Goal: Task Accomplishment & Management: Use online tool/utility

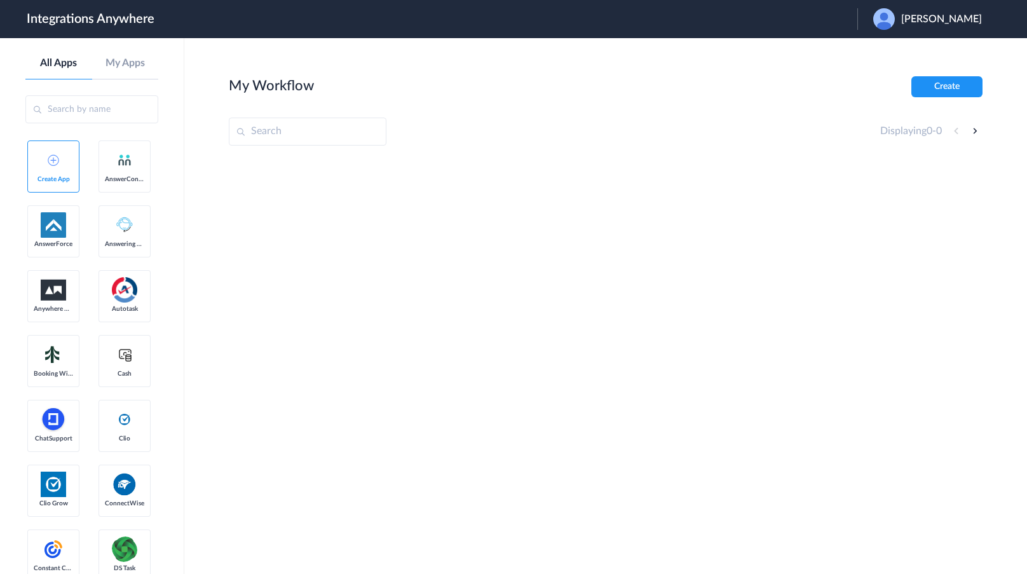
drag, startPoint x: 135, startPoint y: 234, endPoint x: 252, endPoint y: 173, distance: 131.6
click at [930, 19] on span "Adam Miller" at bounding box center [941, 19] width 81 height 12
click at [893, 47] on link "Logout" at bounding box center [880, 51] width 27 height 9
click at [863, 25] on div "Launch Account Katie Roge My Account Logout" at bounding box center [872, 19] width 245 height 22
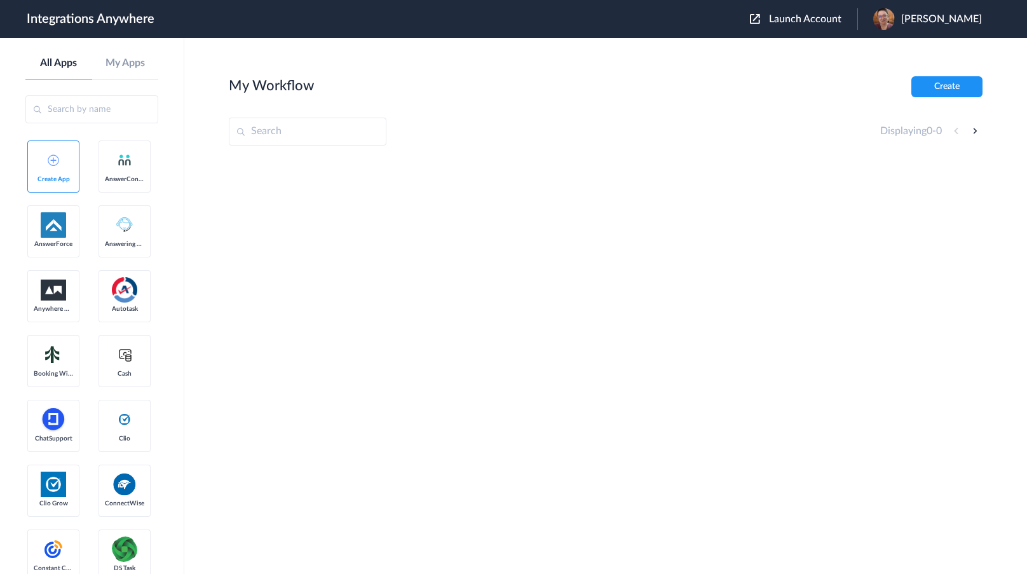
click at [841, 19] on span "Launch Account" at bounding box center [805, 19] width 72 height 10
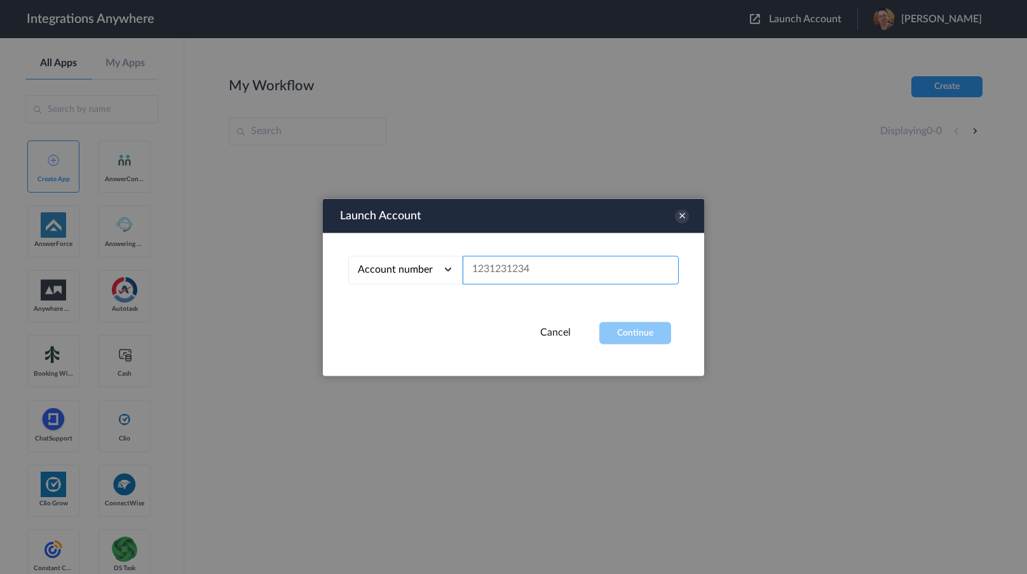
click at [593, 260] on input "text" at bounding box center [571, 269] width 216 height 29
paste input "2067740523"
type input "2067740523"
click at [618, 325] on button "Continue" at bounding box center [635, 333] width 72 height 22
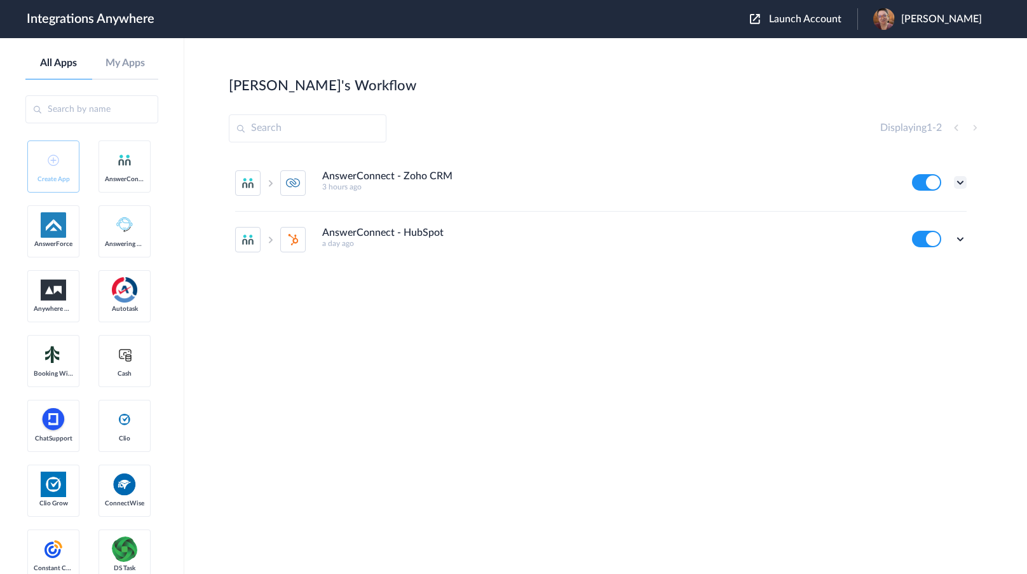
click at [964, 183] on icon at bounding box center [960, 182] width 13 height 13
click at [950, 208] on li "Edit" at bounding box center [925, 212] width 83 height 24
click at [961, 184] on icon at bounding box center [960, 182] width 13 height 13
click at [954, 210] on li "Edit" at bounding box center [925, 212] width 83 height 24
click at [953, 238] on div "Edit Task history Delete" at bounding box center [939, 239] width 55 height 17
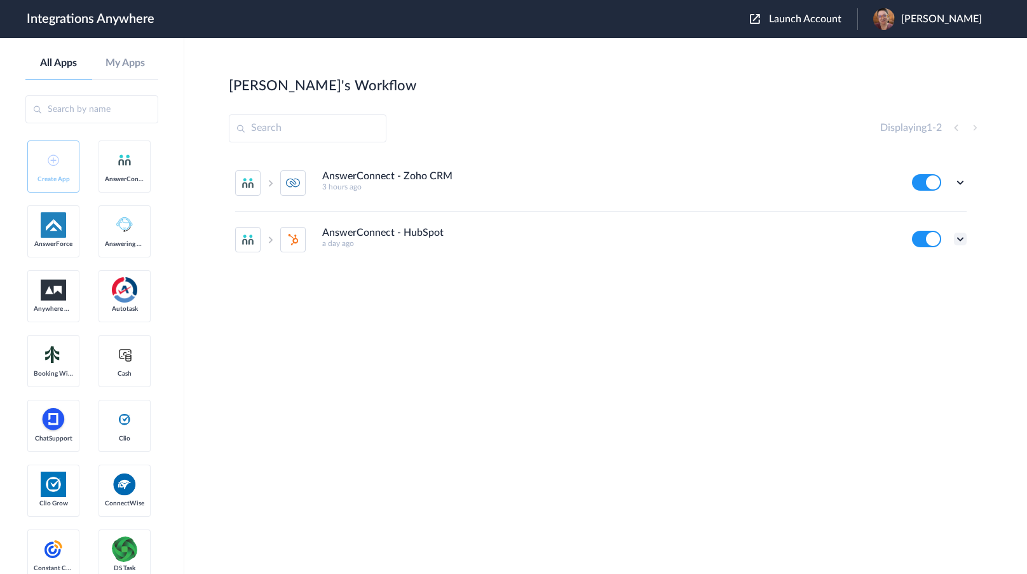
click at [961, 236] on icon at bounding box center [960, 239] width 13 height 13
click at [944, 263] on li "Edit" at bounding box center [925, 269] width 83 height 24
drag, startPoint x: 404, startPoint y: 172, endPoint x: 424, endPoint y: 172, distance: 20.3
click at [424, 172] on h4 "AnswerConnect - Zoho CRM" at bounding box center [387, 176] width 130 height 12
copy h4 "Zoho"
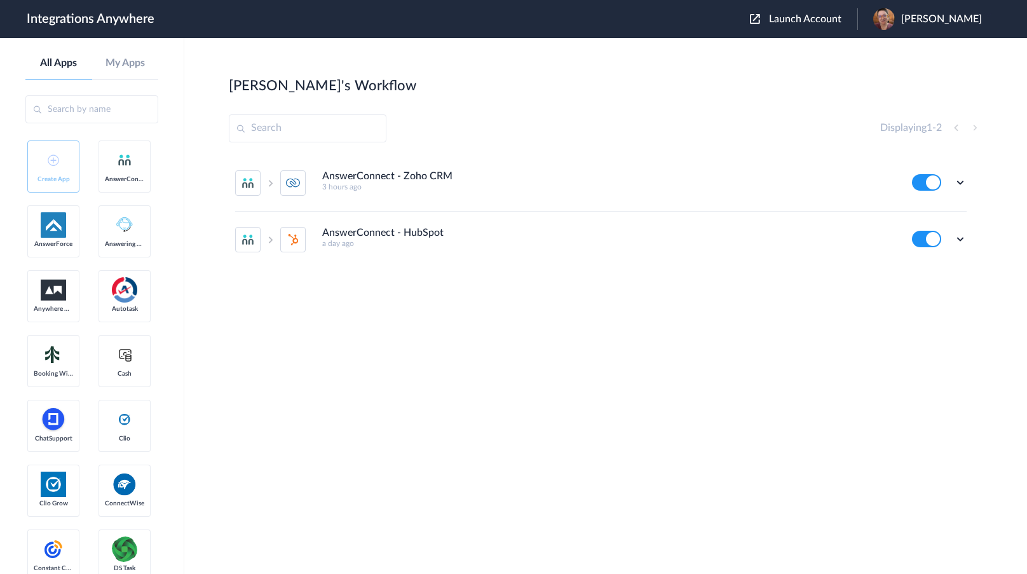
drag, startPoint x: 404, startPoint y: 233, endPoint x: 970, endPoint y: 240, distance: 566.9
click at [499, 238] on div "AnswerConnect - HubSpot a day ago" at bounding box center [608, 237] width 573 height 21
copy h4 "HubSpot"
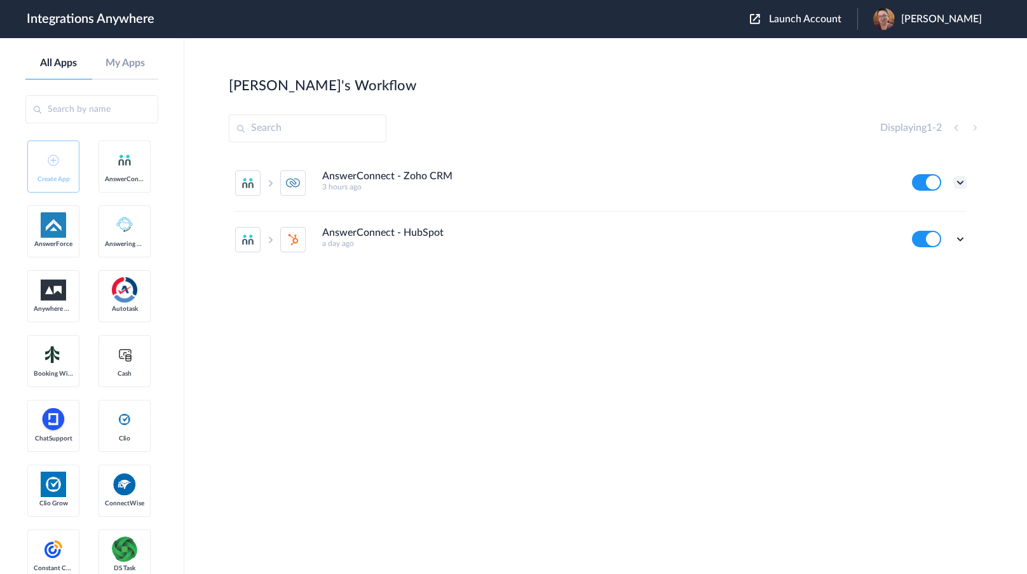
click at [955, 184] on icon at bounding box center [960, 182] width 13 height 13
click at [953, 233] on link "Task history" at bounding box center [923, 235] width 61 height 9
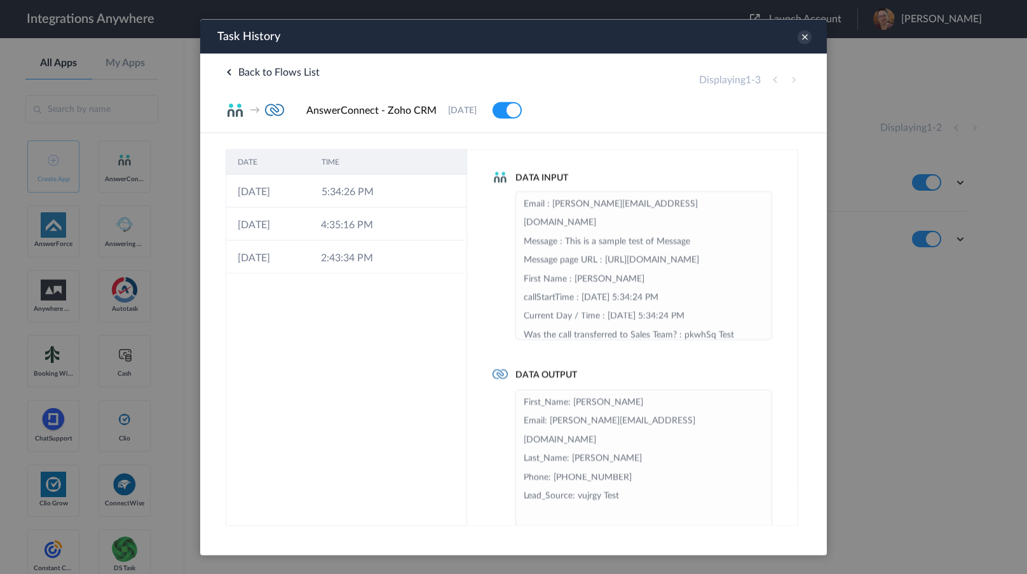
click at [349, 190] on td "5:34:26 PM" at bounding box center [352, 190] width 84 height 33
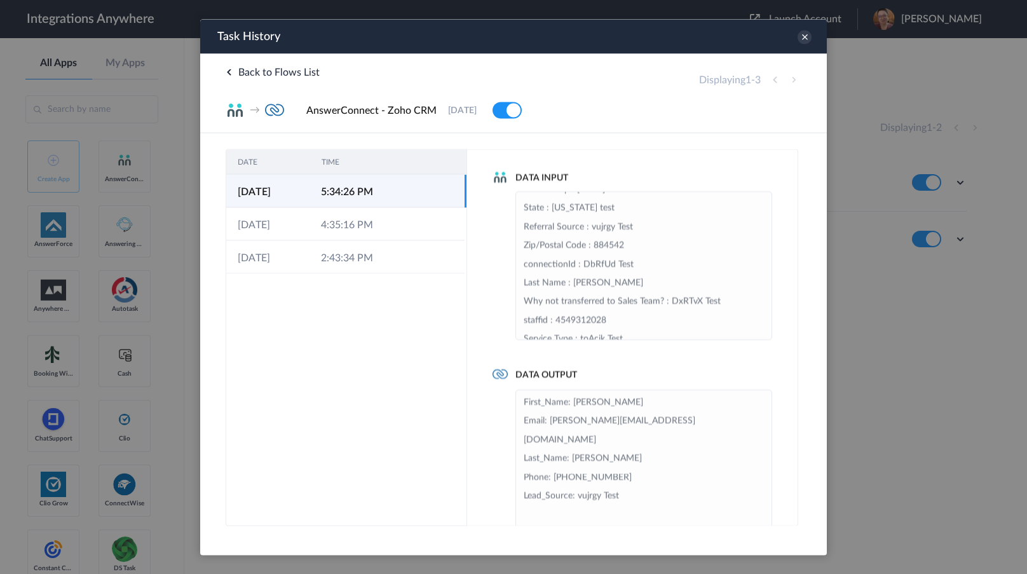
scroll to position [270, 0]
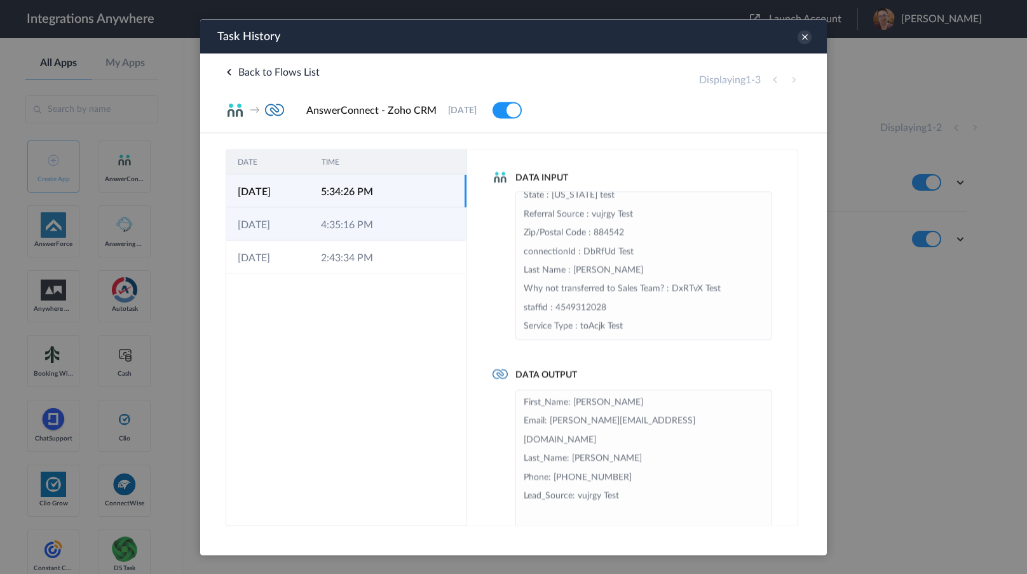
click at [372, 238] on td "4:35:16 PM" at bounding box center [350, 223] width 83 height 33
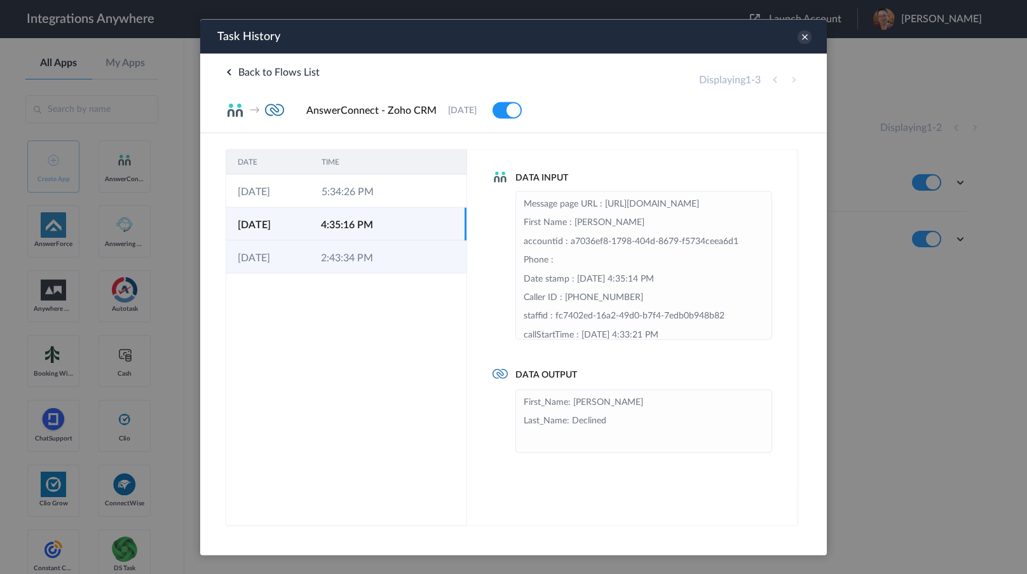
click at [377, 257] on td "2:43:34 PM" at bounding box center [350, 256] width 83 height 33
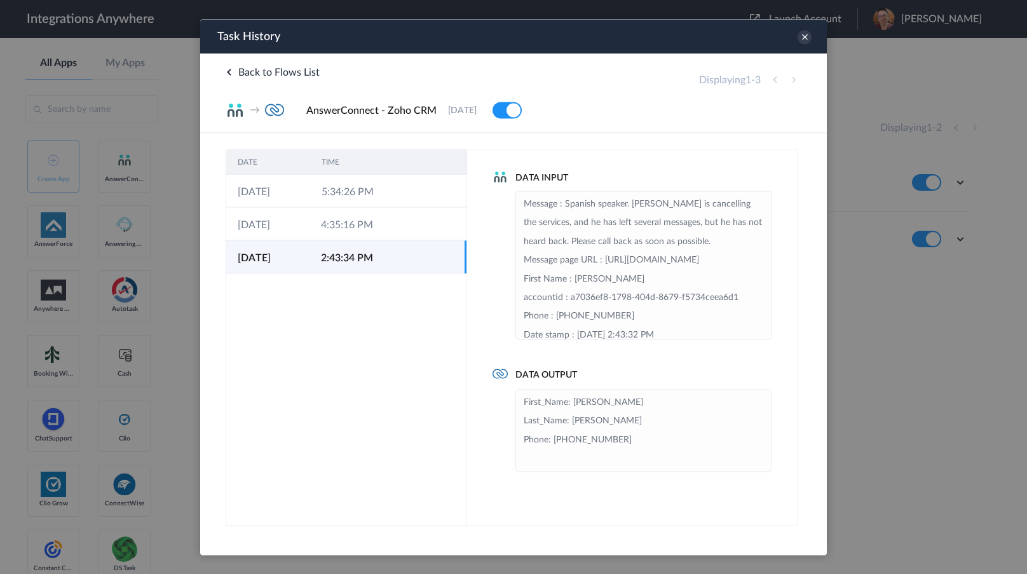
click at [388, 172] on th "TIME" at bounding box center [352, 161] width 84 height 25
click at [391, 186] on td "5:34:26 PM" at bounding box center [352, 190] width 84 height 33
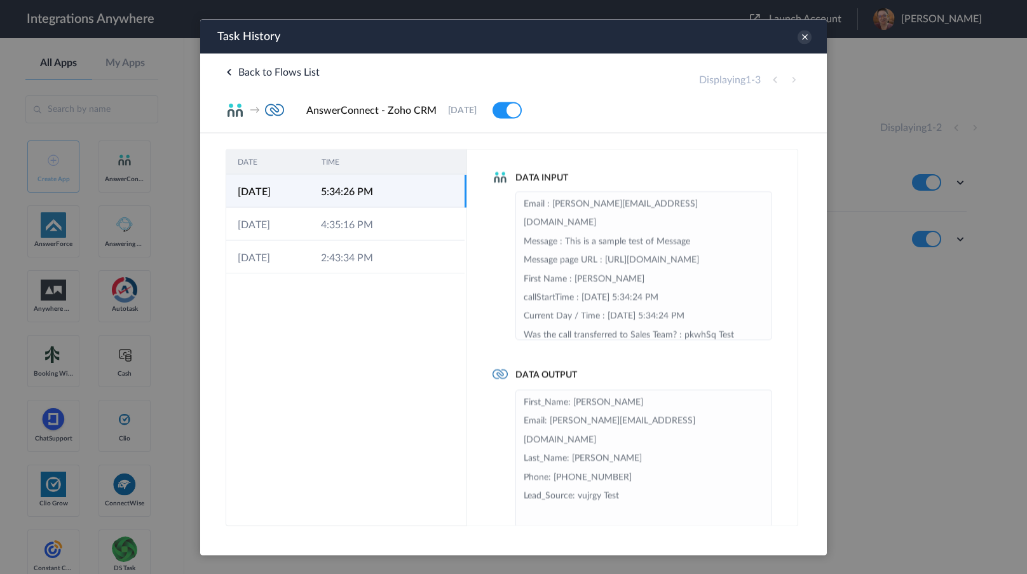
click at [803, 29] on div "Task History" at bounding box center [513, 36] width 627 height 34
click at [805, 38] on icon at bounding box center [804, 37] width 14 height 14
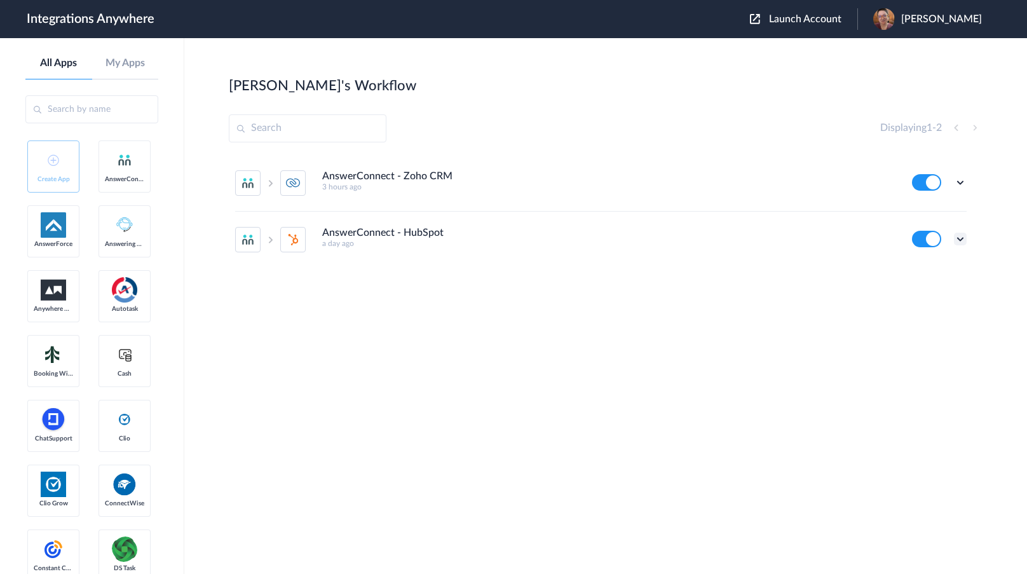
click at [960, 238] on icon at bounding box center [960, 239] width 13 height 13
click at [947, 292] on link "Task history" at bounding box center [923, 291] width 61 height 9
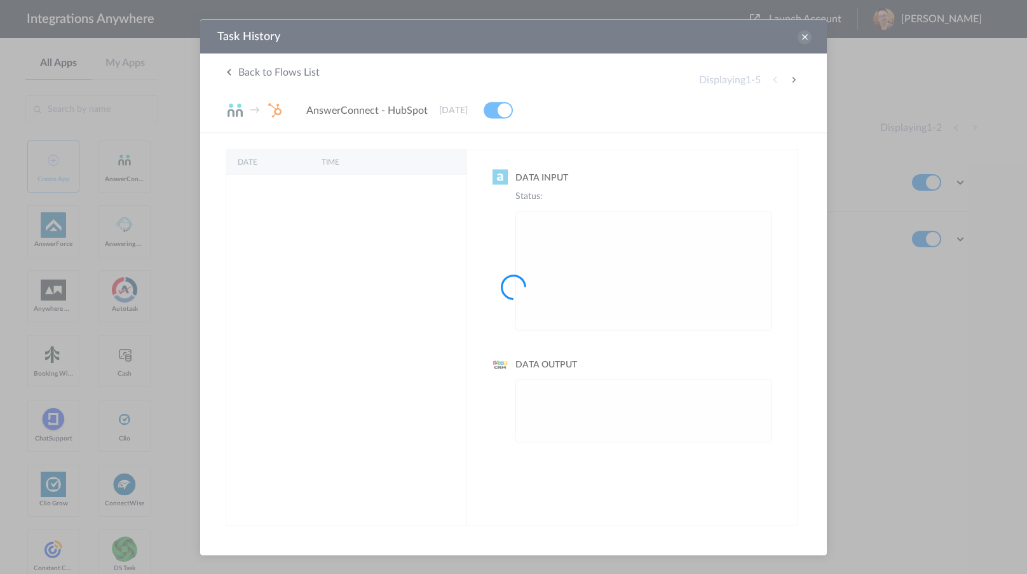
scroll to position [0, 0]
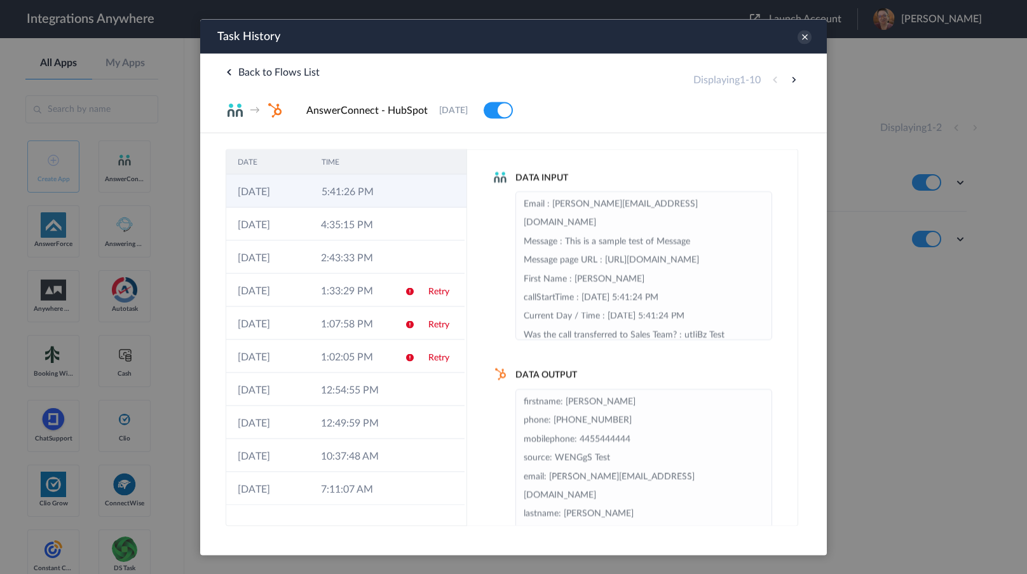
click at [356, 196] on td "5:41:26 PM" at bounding box center [352, 190] width 84 height 33
click at [799, 42] on div "Task History" at bounding box center [513, 36] width 627 height 34
click at [803, 39] on icon at bounding box center [804, 37] width 14 height 14
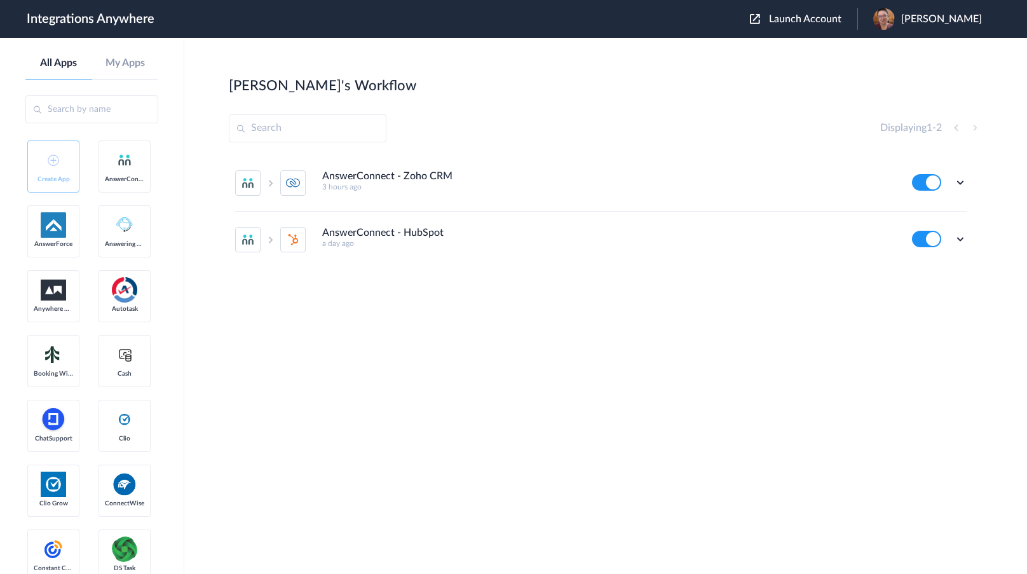
click at [965, 184] on icon at bounding box center [960, 182] width 13 height 13
click at [948, 229] on li "Task history" at bounding box center [925, 236] width 83 height 24
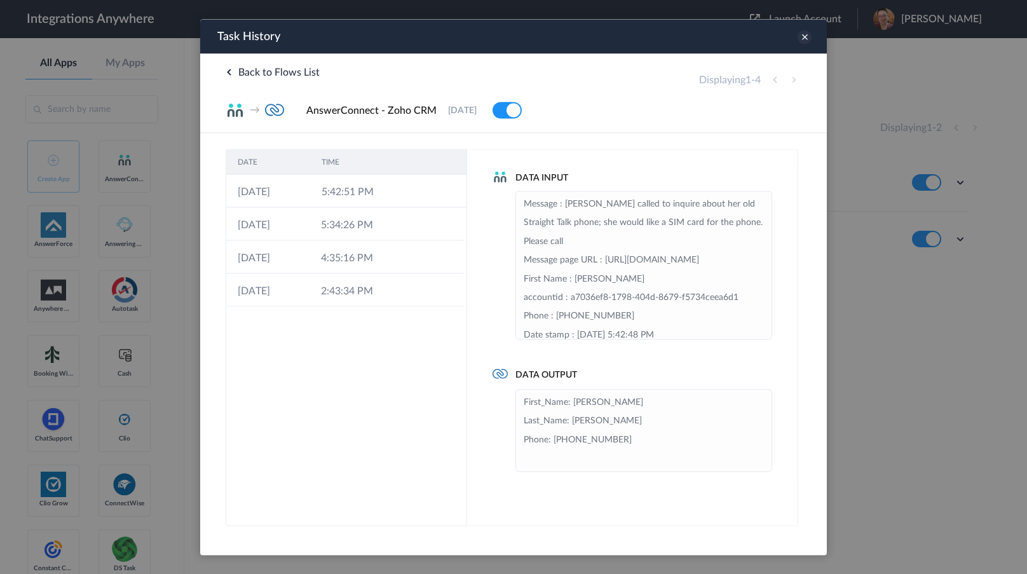
click at [803, 36] on icon at bounding box center [804, 37] width 14 height 14
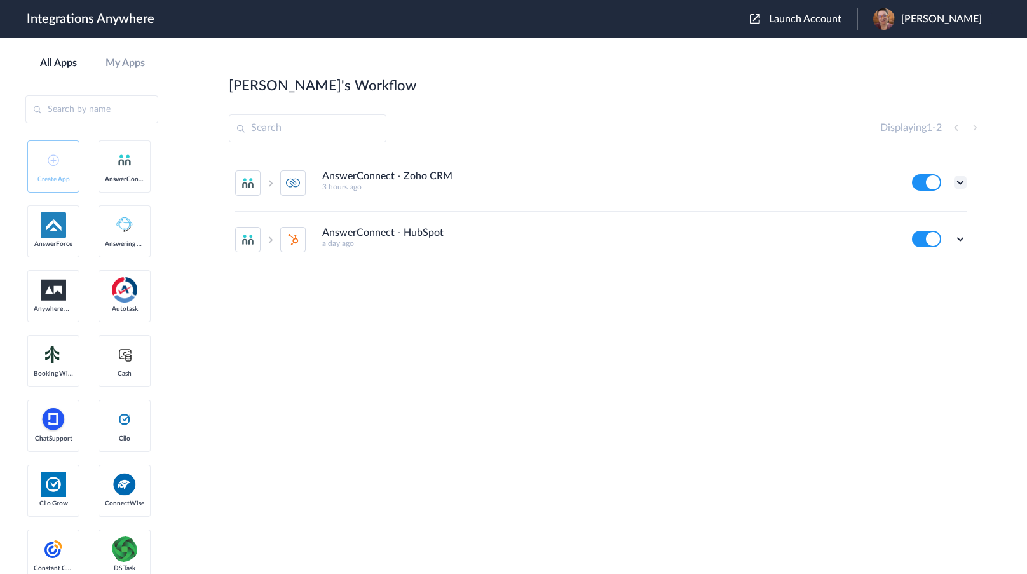
click at [961, 180] on icon at bounding box center [960, 182] width 13 height 13
click at [942, 228] on li "Task history" at bounding box center [925, 236] width 83 height 24
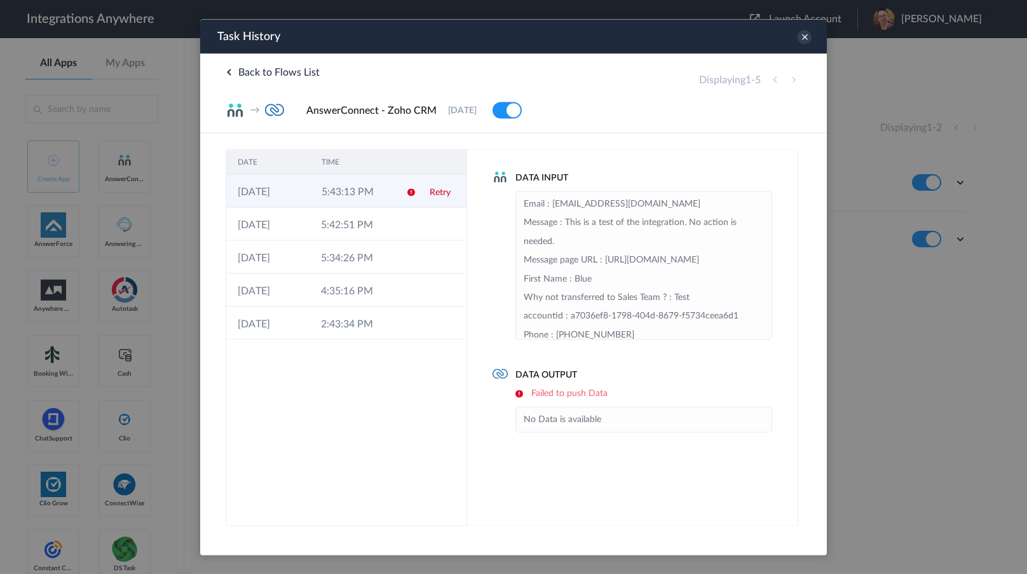
click at [373, 196] on td "5:43:13 PM" at bounding box center [352, 190] width 84 height 33
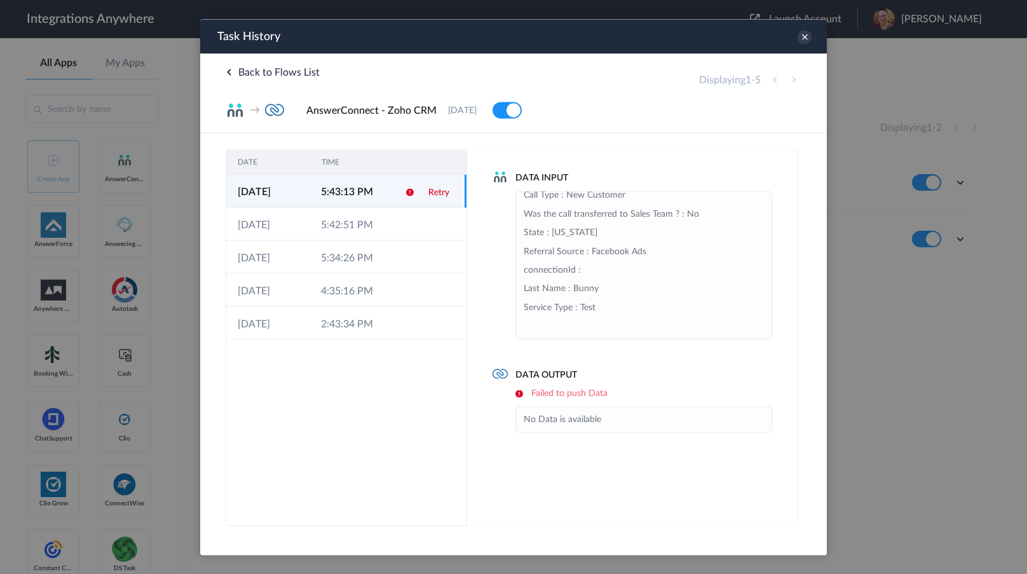
scroll to position [466, 0]
click at [677, 386] on div "Data Output Failed to push Data No Data is available" at bounding box center [632, 400] width 280 height 64
click at [633, 419] on li "No Data is available" at bounding box center [644, 419] width 240 height 18
click at [404, 207] on td at bounding box center [405, 223] width 24 height 33
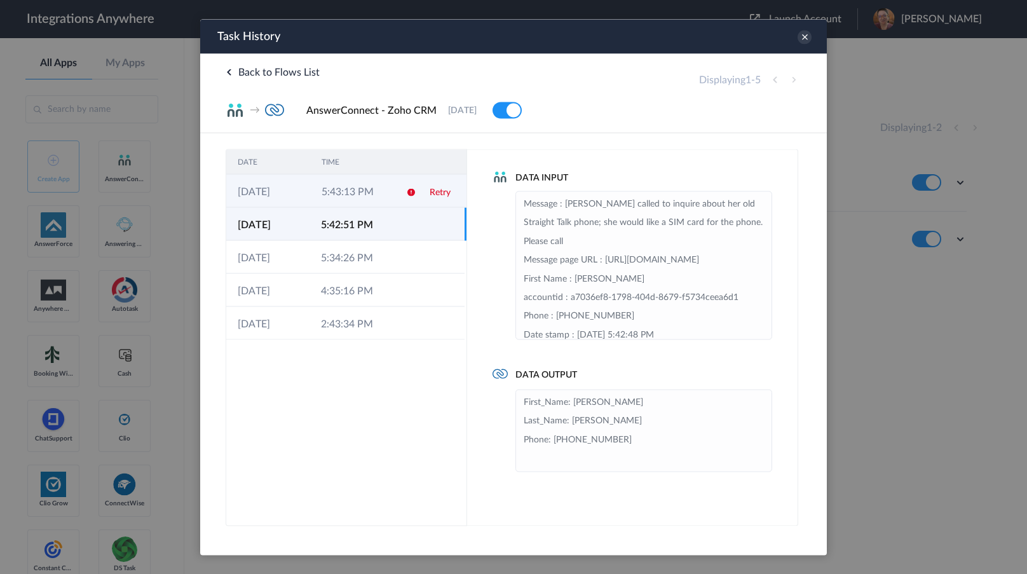
click at [447, 191] on link "Retry" at bounding box center [440, 191] width 21 height 9
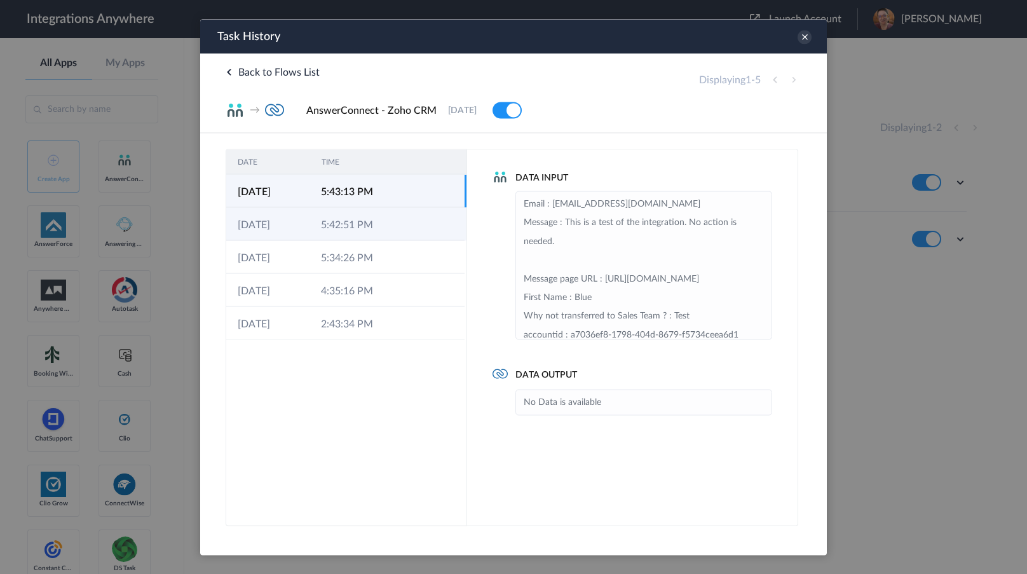
click at [366, 208] on td "5:42:51 PM" at bounding box center [350, 223] width 83 height 33
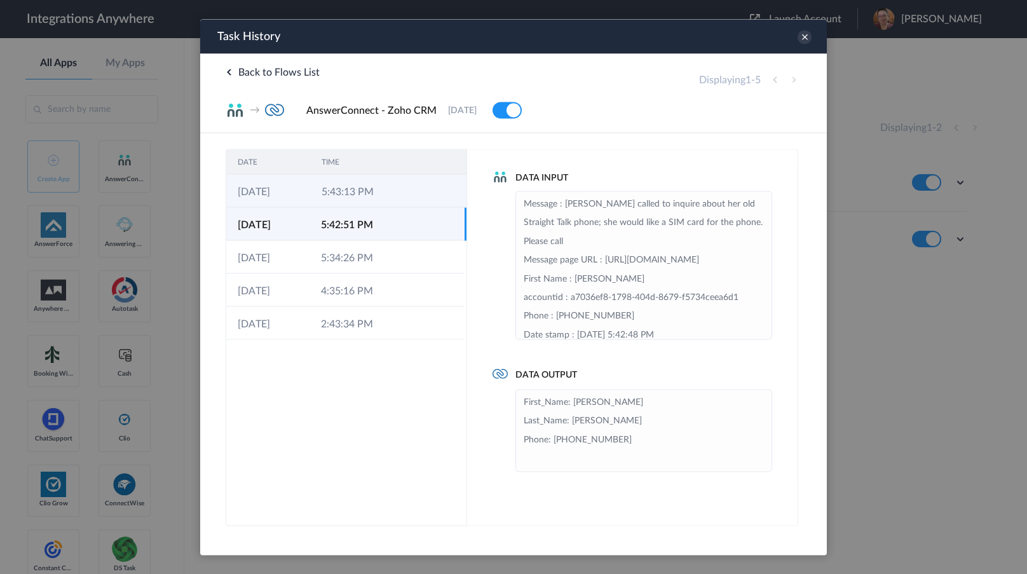
click at [366, 198] on td "5:43:13 PM" at bounding box center [352, 190] width 84 height 33
click at [376, 193] on td "5:43:13 PM" at bounding box center [350, 190] width 83 height 33
click at [383, 226] on td "5:42:51 PM" at bounding box center [350, 223] width 83 height 33
click at [383, 200] on td "5:43:13 PM" at bounding box center [352, 190] width 84 height 33
click at [805, 36] on icon at bounding box center [804, 37] width 14 height 14
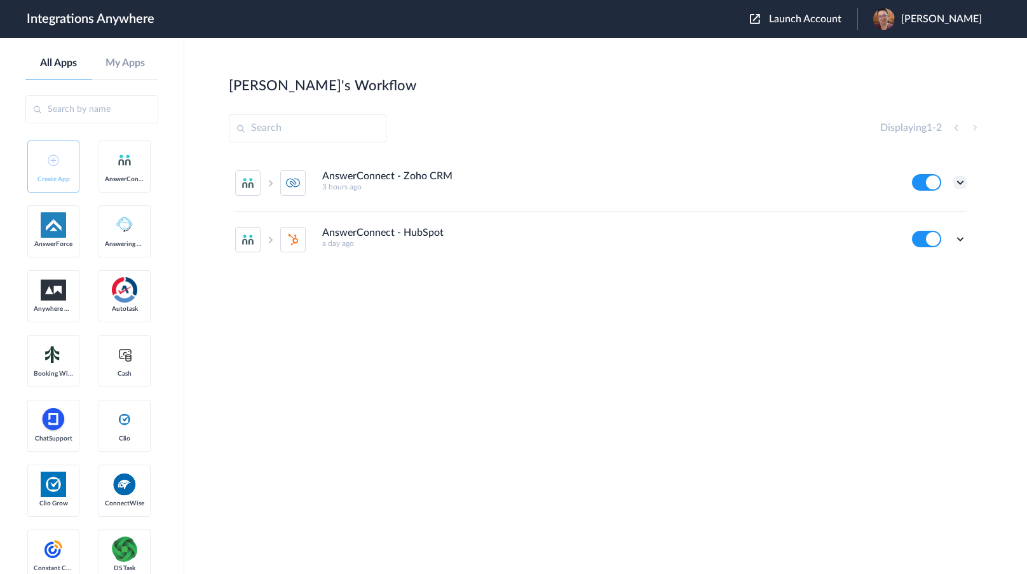
click at [960, 177] on icon at bounding box center [960, 182] width 13 height 13
click at [957, 238] on li "Task history" at bounding box center [925, 236] width 83 height 24
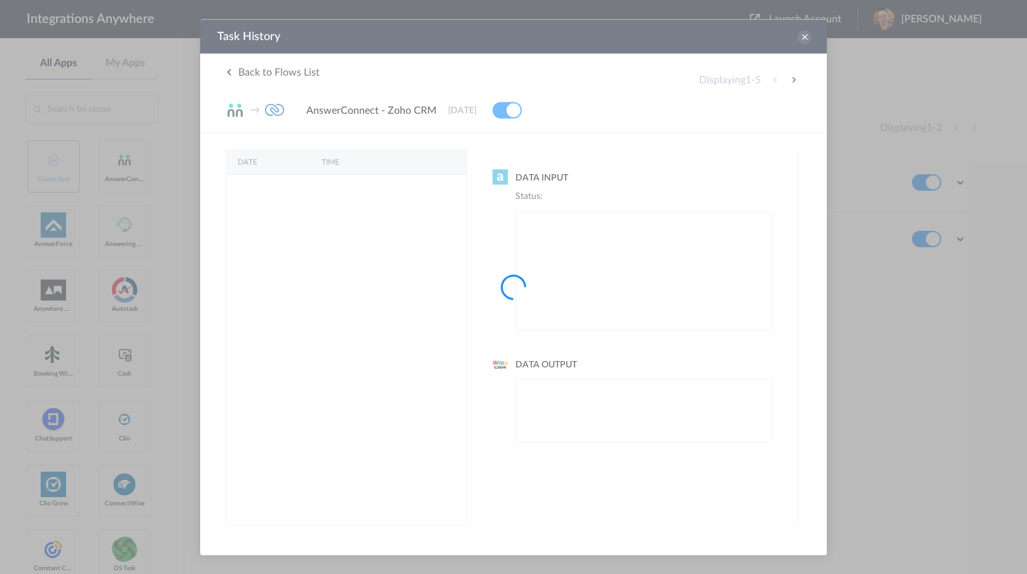
scroll to position [0, 0]
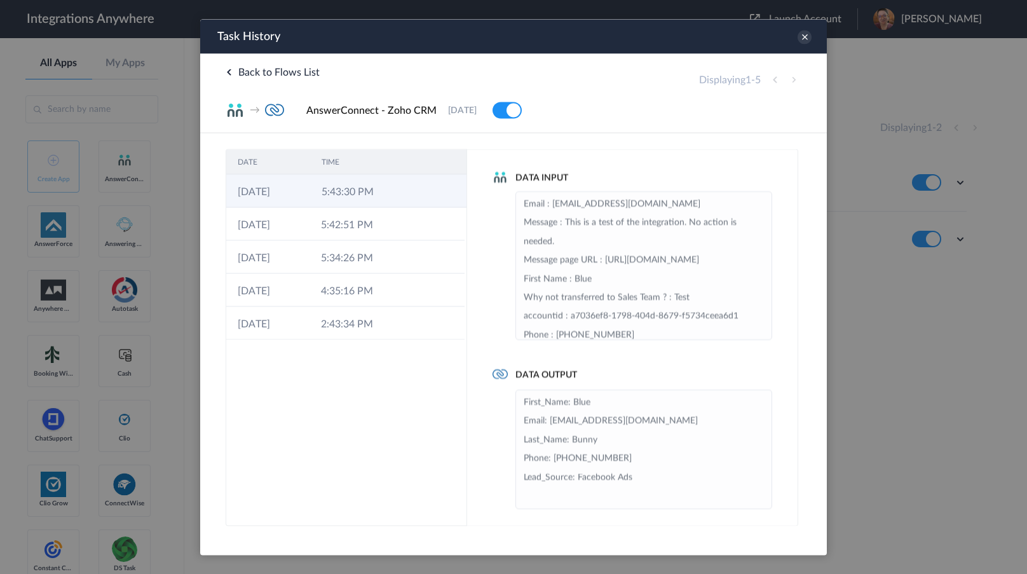
click at [406, 191] on icon at bounding box center [411, 192] width 10 height 10
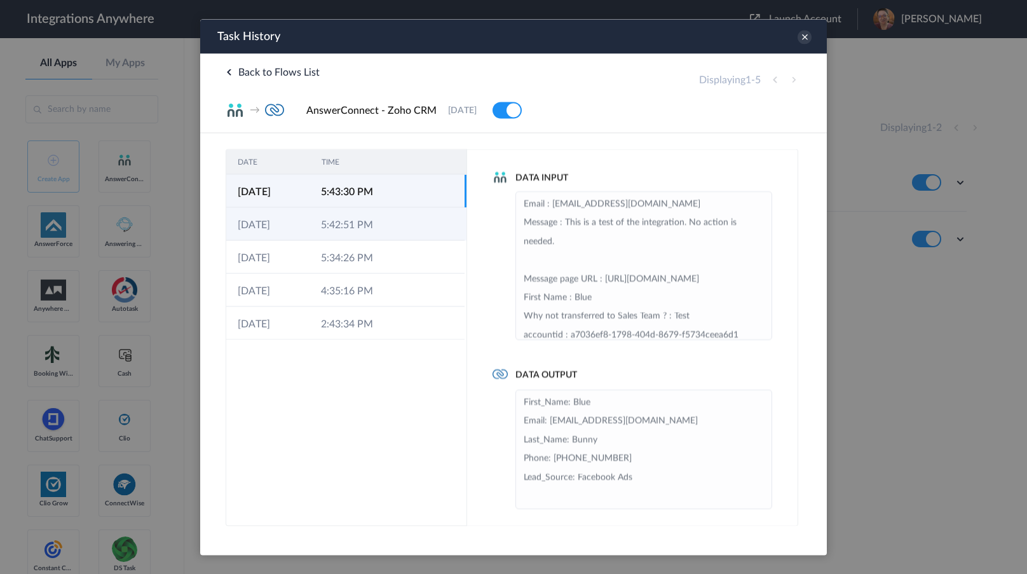
click at [400, 218] on td at bounding box center [405, 223] width 24 height 33
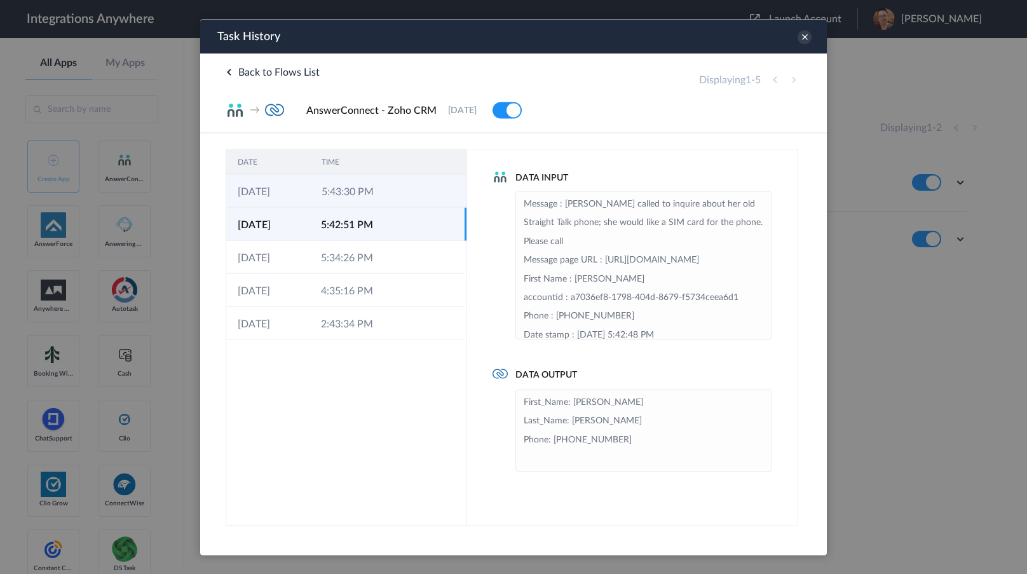
click at [399, 196] on td at bounding box center [407, 190] width 24 height 33
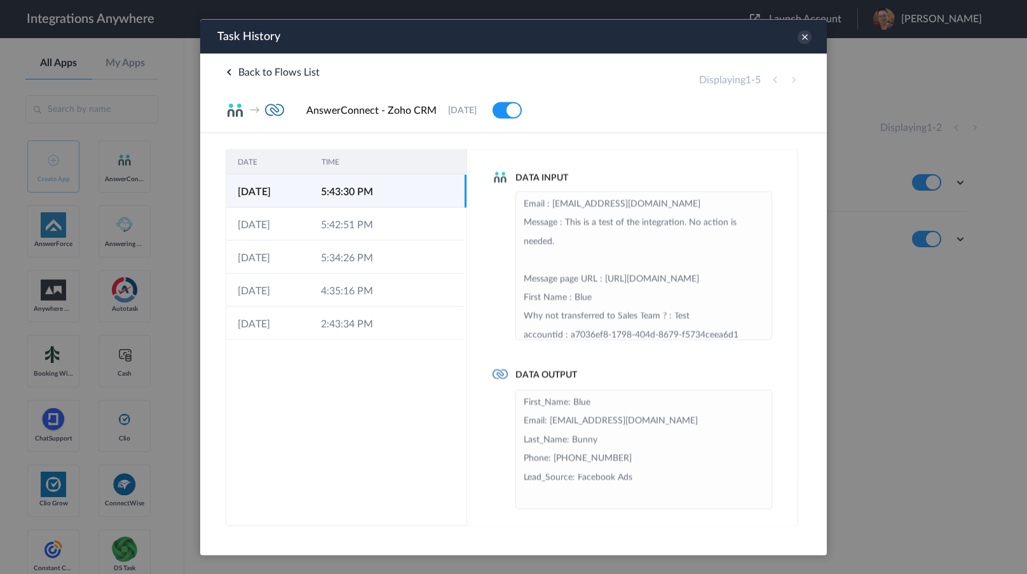
click at [115, 433] on div at bounding box center [513, 287] width 1027 height 574
drag, startPoint x: 117, startPoint y: 376, endPoint x: 179, endPoint y: 342, distance: 70.5
click at [117, 376] on div at bounding box center [513, 287] width 1027 height 574
drag, startPoint x: 115, startPoint y: 311, endPoint x: 164, endPoint y: 302, distance: 49.8
click at [115, 311] on div at bounding box center [513, 287] width 1027 height 574
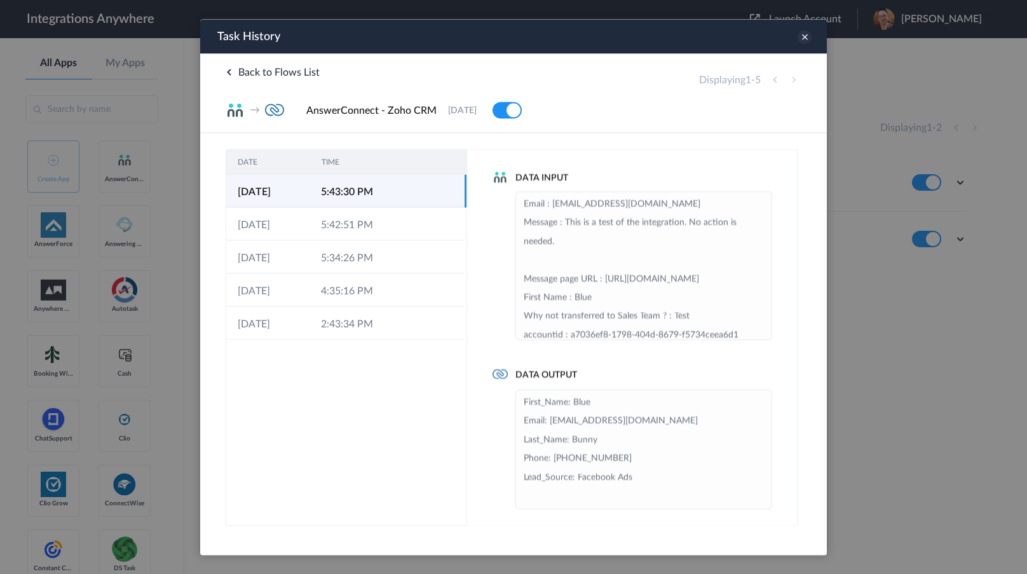
click at [808, 39] on icon at bounding box center [804, 37] width 14 height 14
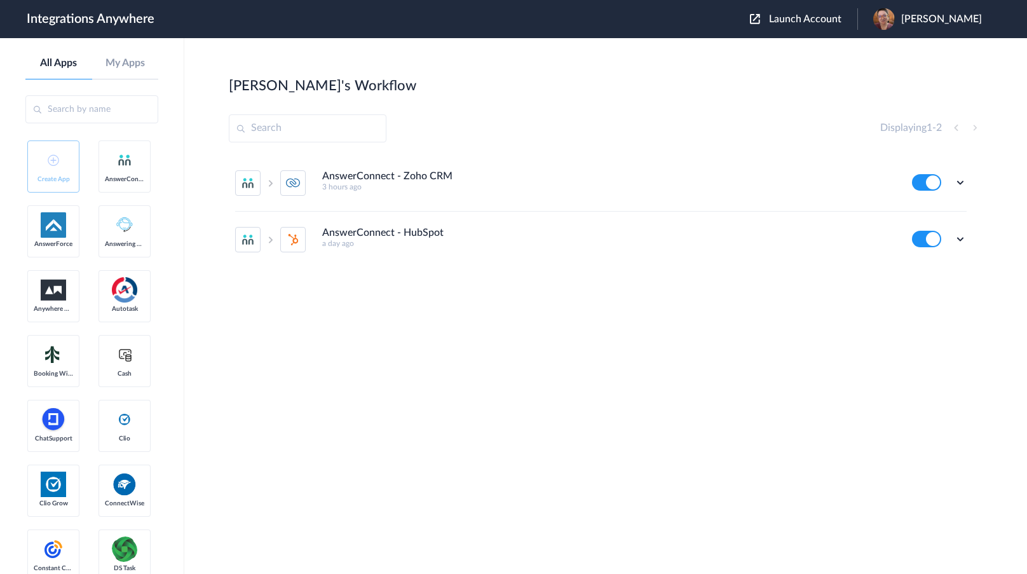
click at [962, 240] on icon at bounding box center [960, 239] width 13 height 13
click at [935, 288] on link "Task history" at bounding box center [923, 291] width 61 height 9
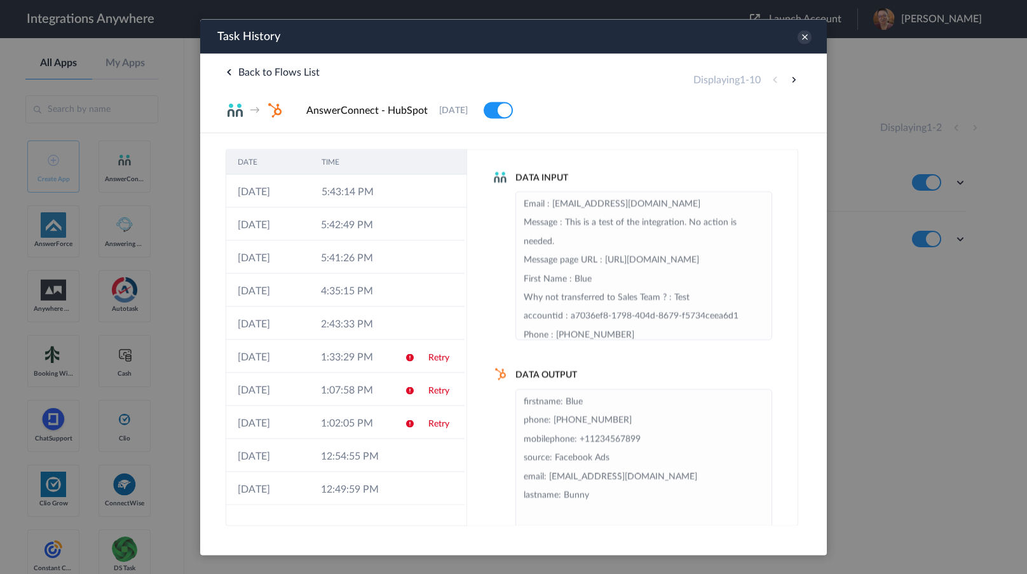
drag, startPoint x: 128, startPoint y: 250, endPoint x: 139, endPoint y: 146, distance: 104.8
click at [128, 250] on div at bounding box center [513, 287] width 1027 height 574
click at [362, 183] on td "5:43:14 PM" at bounding box center [352, 190] width 84 height 33
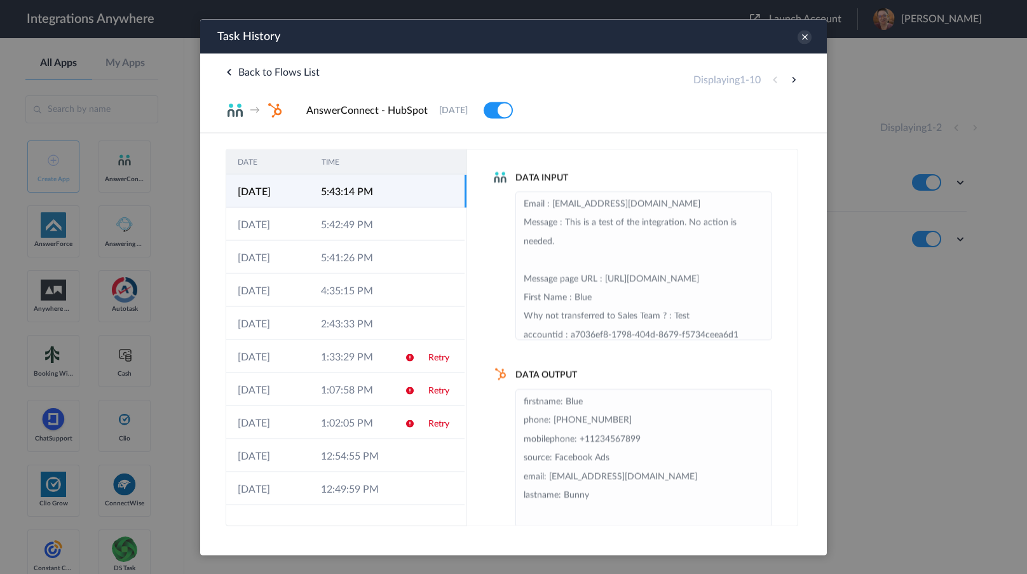
click at [145, 413] on div at bounding box center [513, 287] width 1027 height 574
click at [806, 40] on icon at bounding box center [804, 37] width 14 height 14
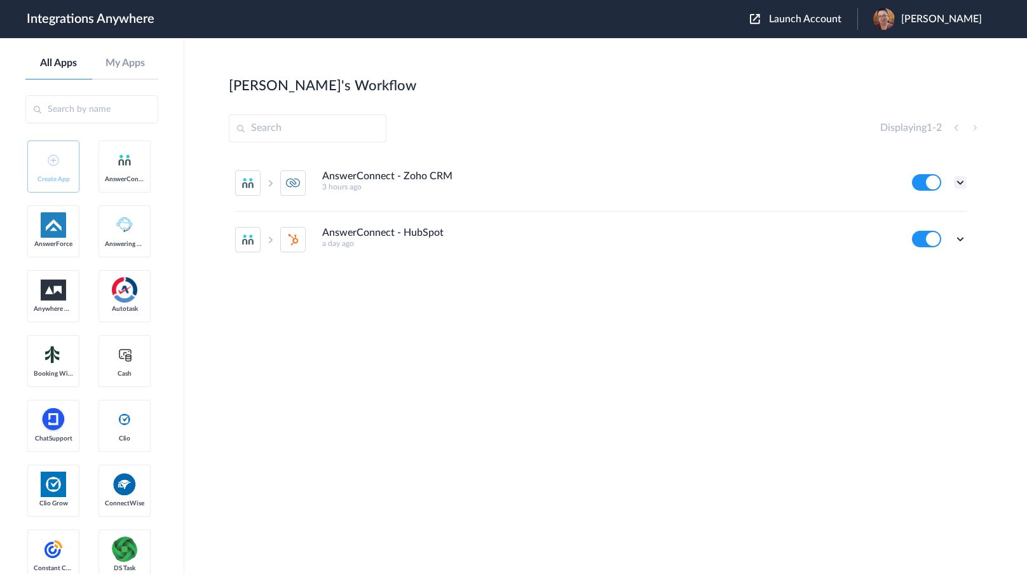
click at [958, 181] on icon at bounding box center [960, 182] width 13 height 13
click at [936, 217] on li "Edit" at bounding box center [925, 212] width 83 height 24
drag, startPoint x: 961, startPoint y: 183, endPoint x: 961, endPoint y: 191, distance: 8.3
click at [961, 182] on icon at bounding box center [960, 182] width 13 height 13
click at [947, 231] on link "Task history" at bounding box center [923, 235] width 61 height 9
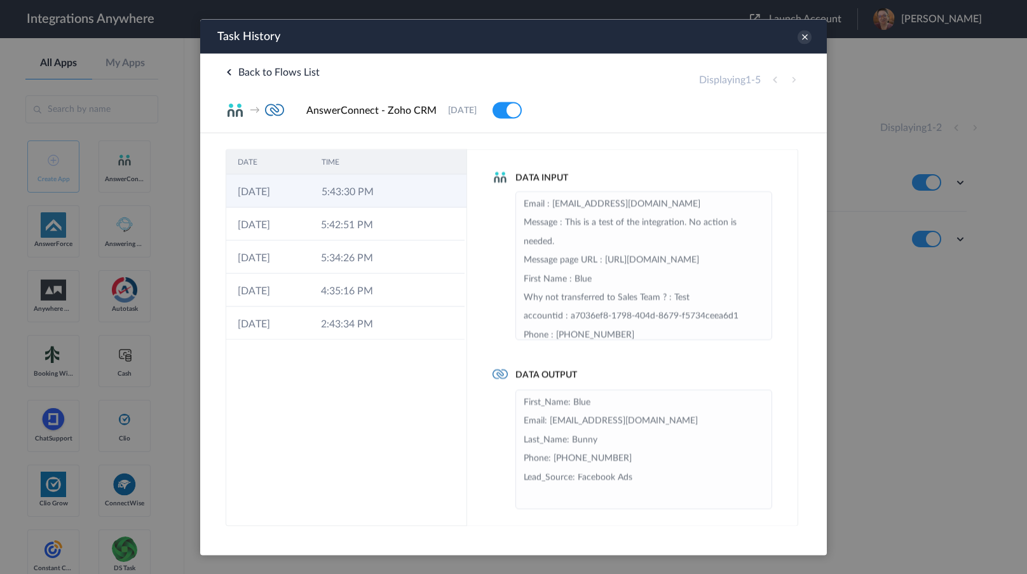
click at [421, 198] on td at bounding box center [442, 190] width 48 height 33
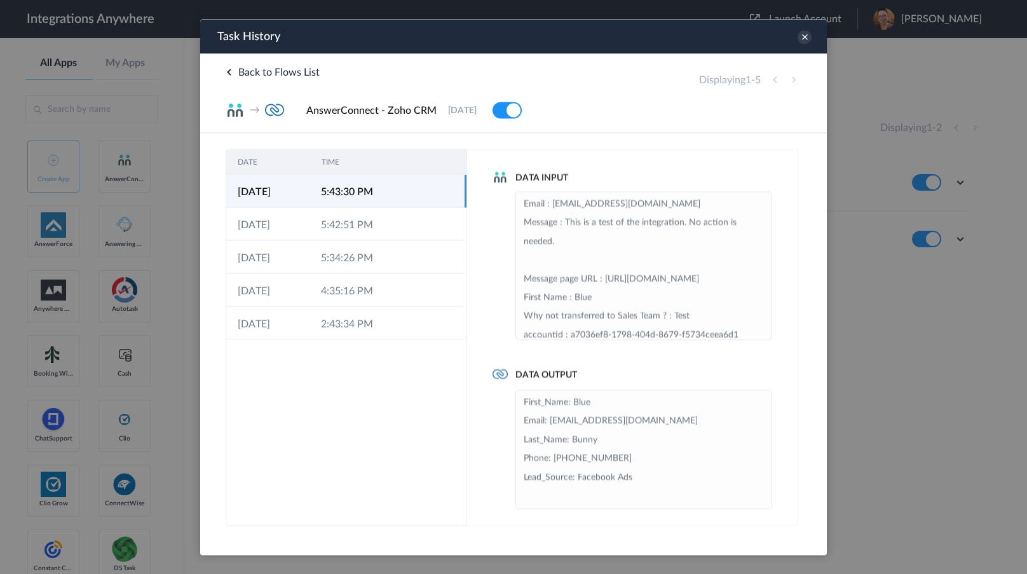
drag, startPoint x: 107, startPoint y: 386, endPoint x: 115, endPoint y: 385, distance: 7.7
click at [107, 386] on div at bounding box center [513, 287] width 1027 height 574
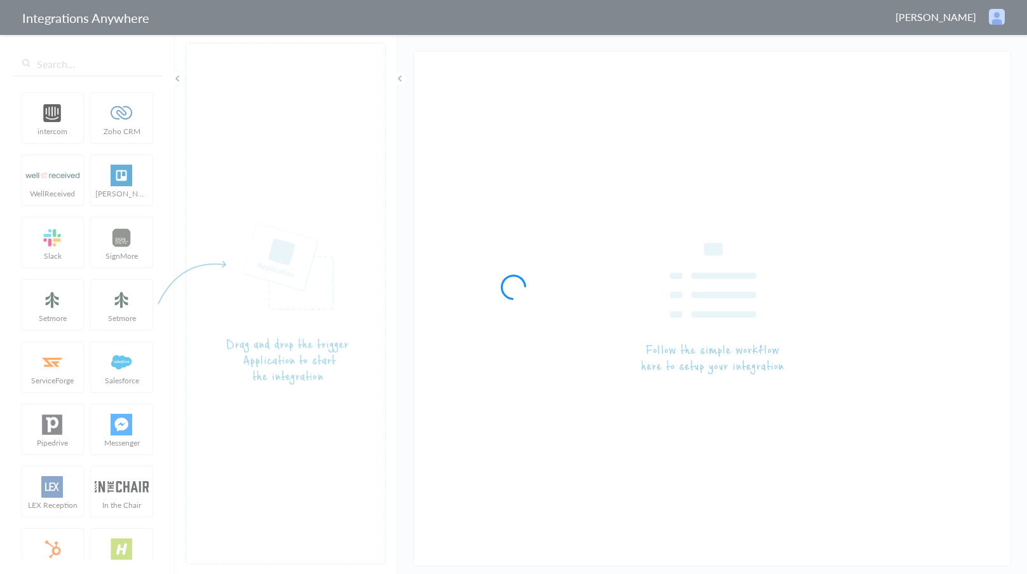
type input "AnswerConnect - Zoho CRM"
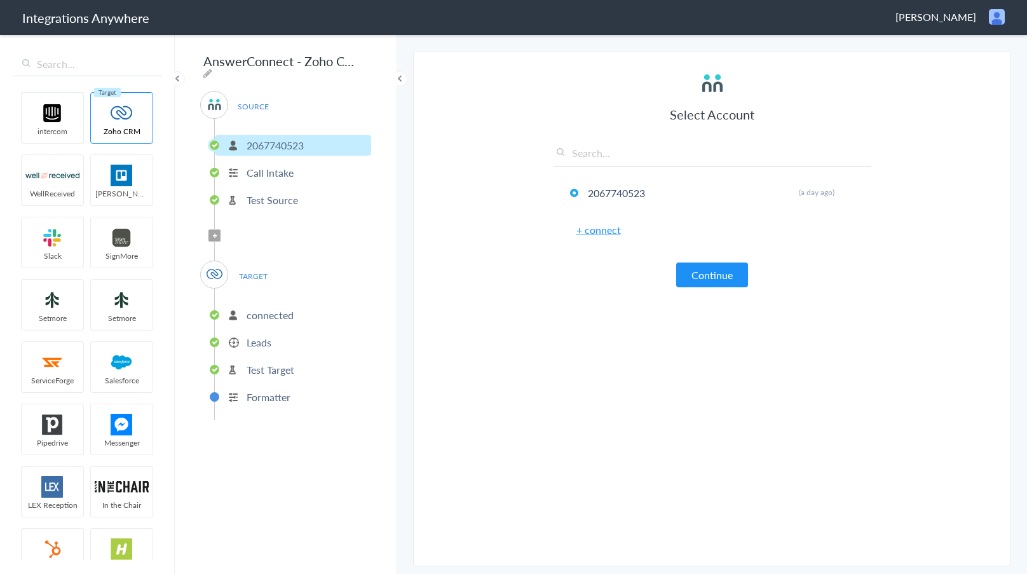
click at [255, 362] on p "Test Target" at bounding box center [271, 369] width 48 height 15
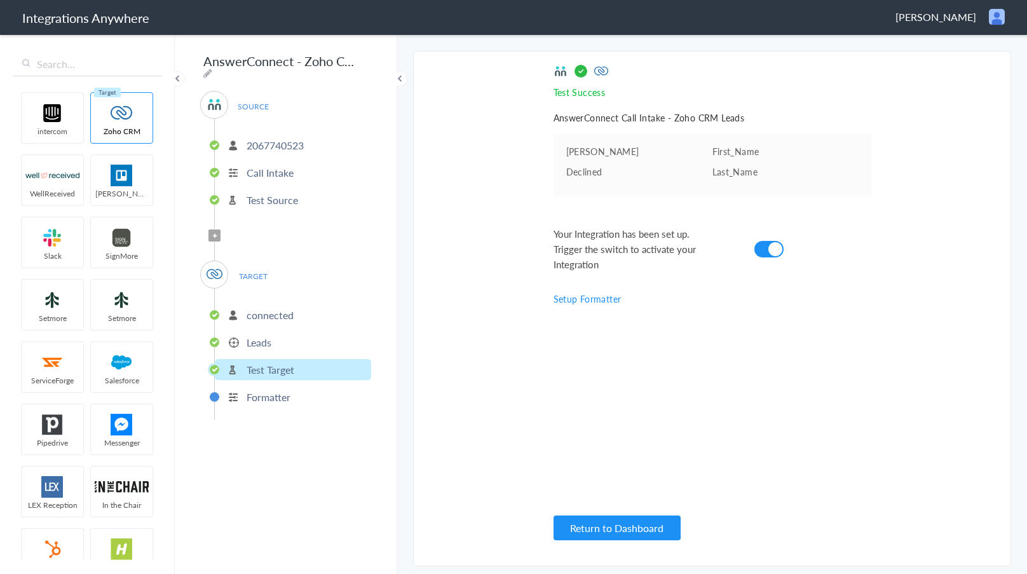
click at [254, 340] on p "Leads" at bounding box center [259, 342] width 25 height 15
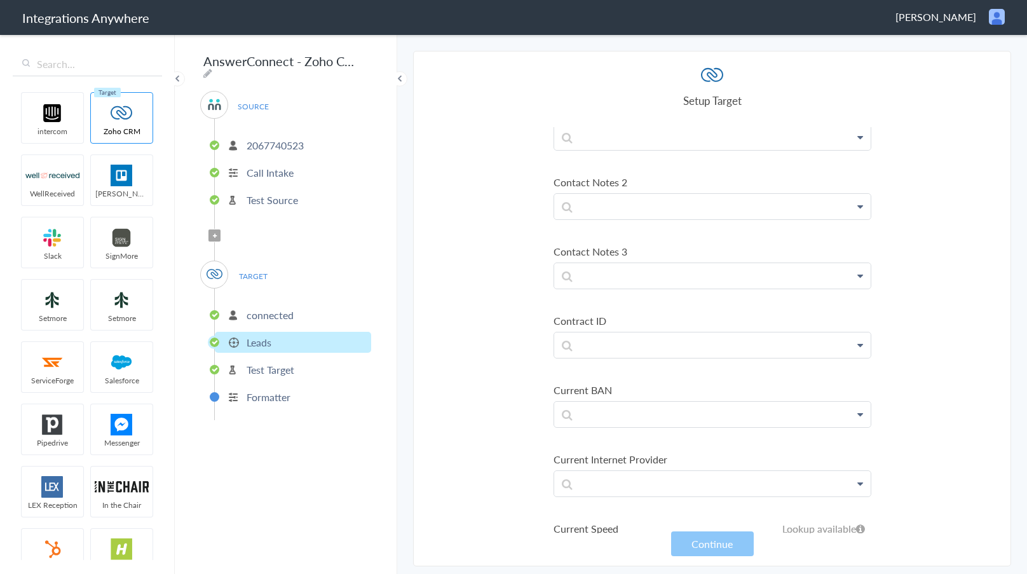
scroll to position [4065, 0]
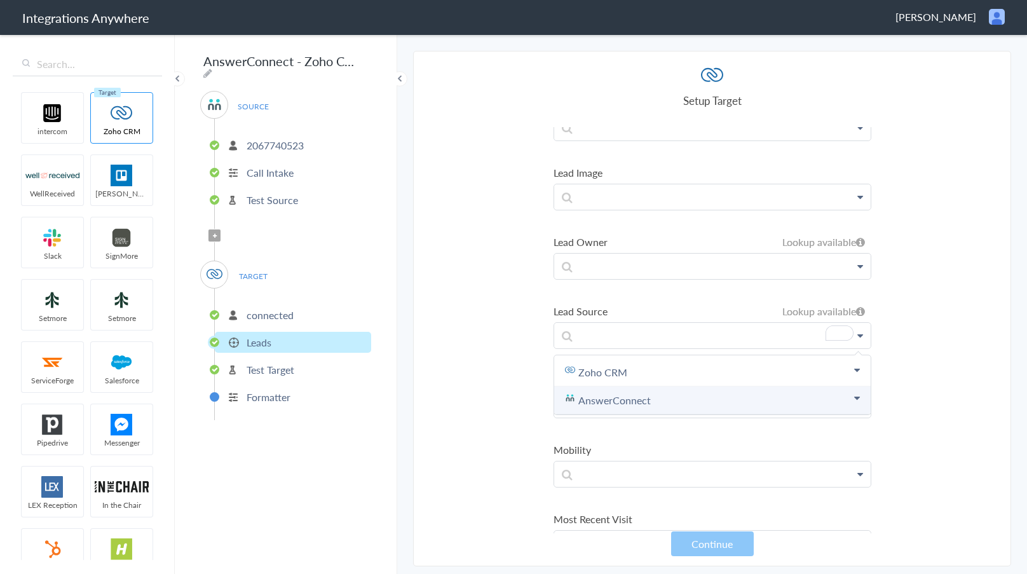
click at [0, 0] on link "AnswerConnect" at bounding box center [0, 0] width 0 height 0
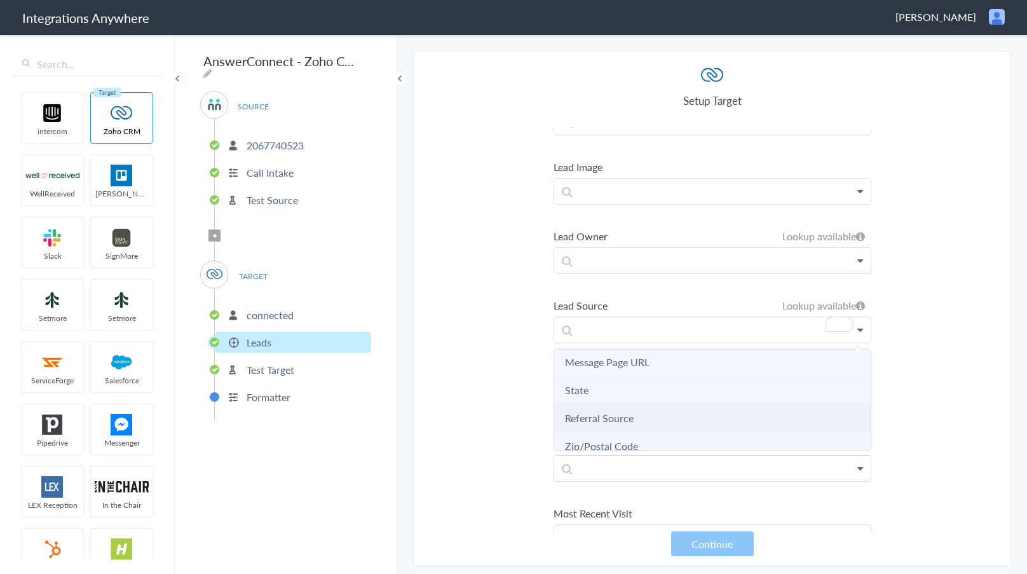
scroll to position [425, 0]
click at [0, 0] on link "Referral Source" at bounding box center [0, 0] width 0 height 0
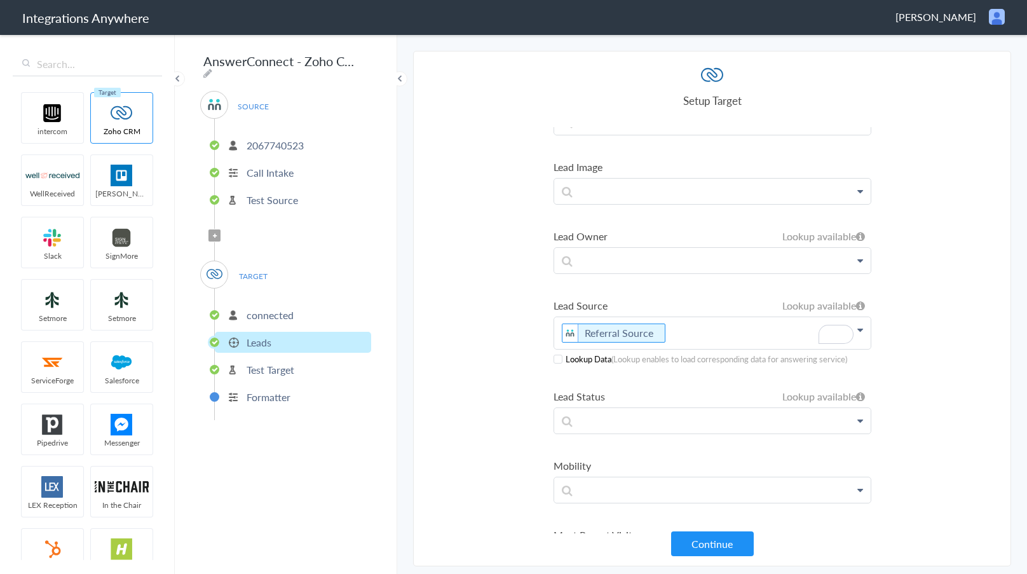
click at [489, 419] on section "Select Account 2067740523 Rename Delete (a day ago) + connect Continue Setup So…" at bounding box center [712, 308] width 598 height 515
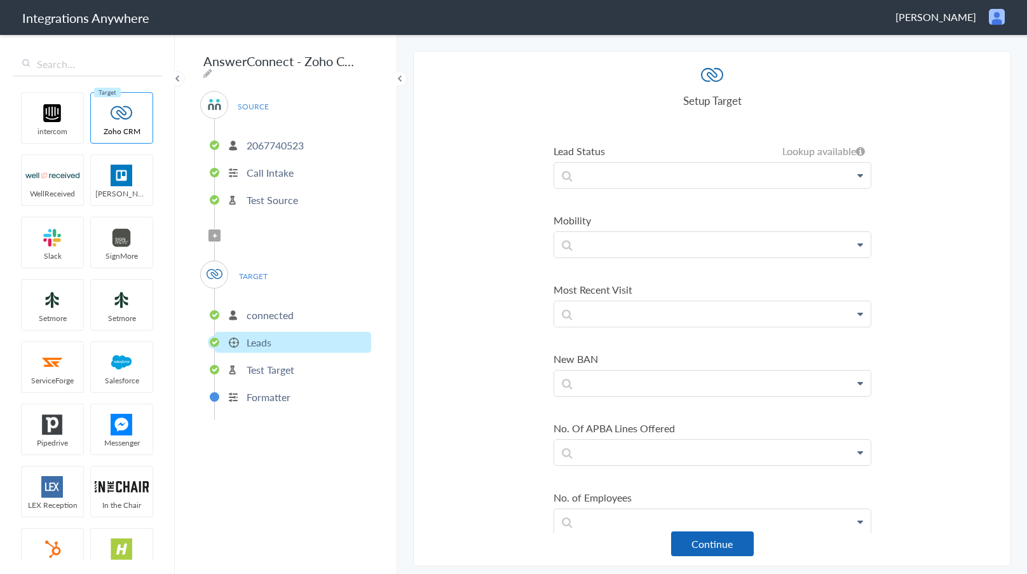
click at [732, 534] on button "Continue" at bounding box center [712, 543] width 83 height 25
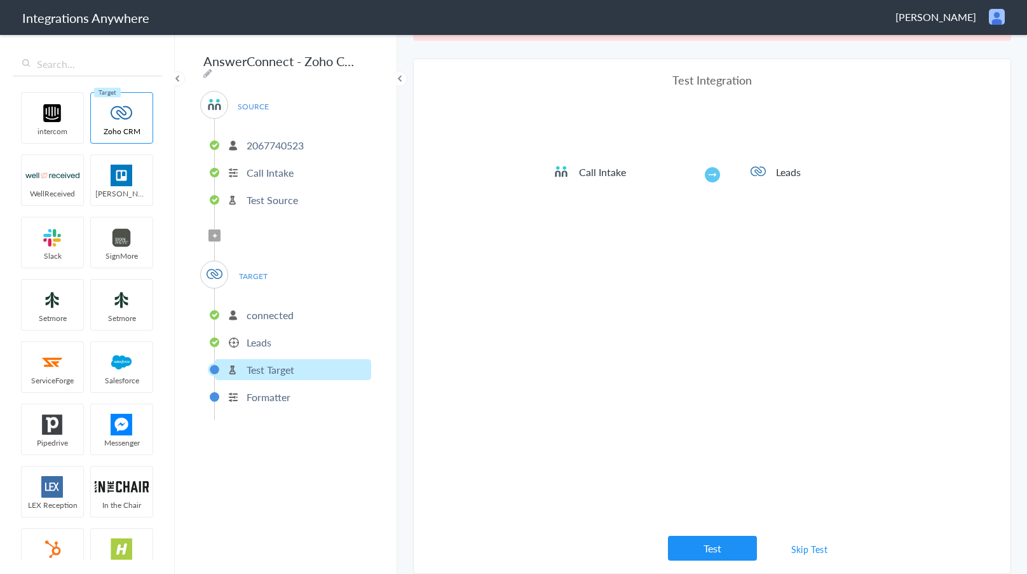
click at [702, 528] on div "Test Integration Call Intake Leads View test data Your Integration has been set…" at bounding box center [712, 316] width 318 height 489
click at [710, 553] on button "Test" at bounding box center [712, 548] width 89 height 25
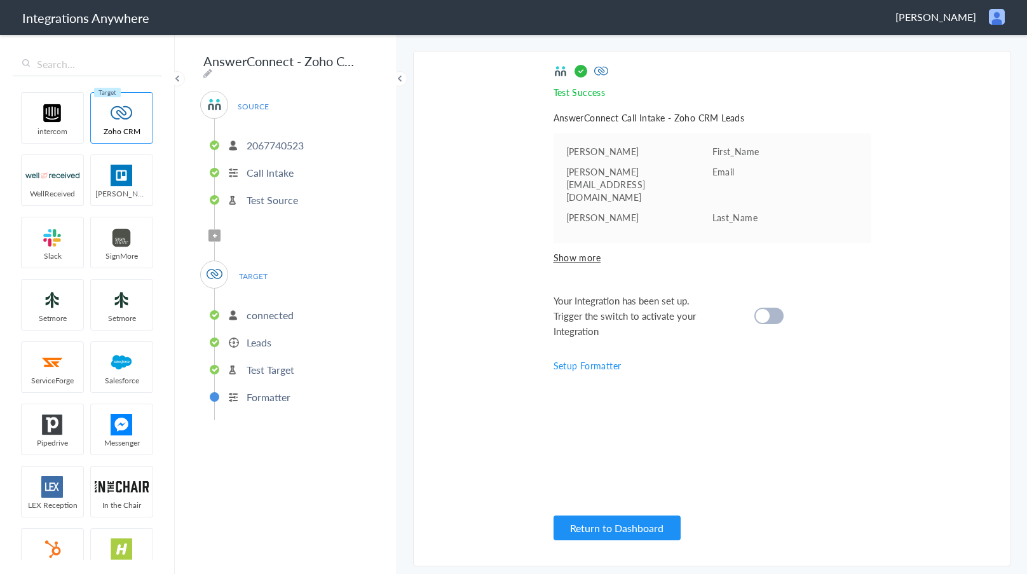
click at [776, 308] on div at bounding box center [768, 316] width 29 height 17
click at [132, 306] on ul "intercom Zoho CRM WellReceived Trello Slack SignMore Setmore Setmore ServiceFor…" at bounding box center [87, 323] width 149 height 473
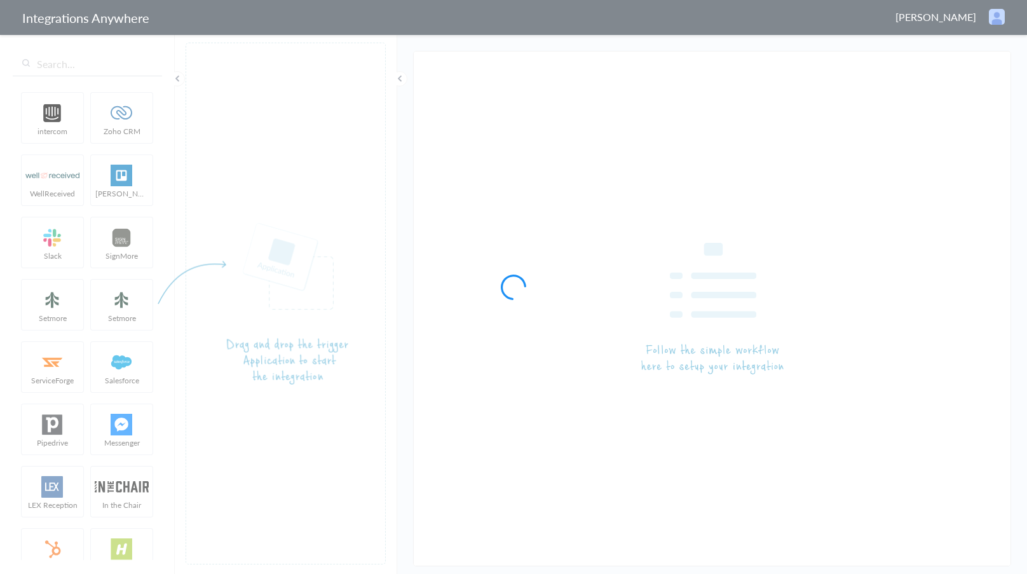
type input "AnswerConnect - HubSpot"
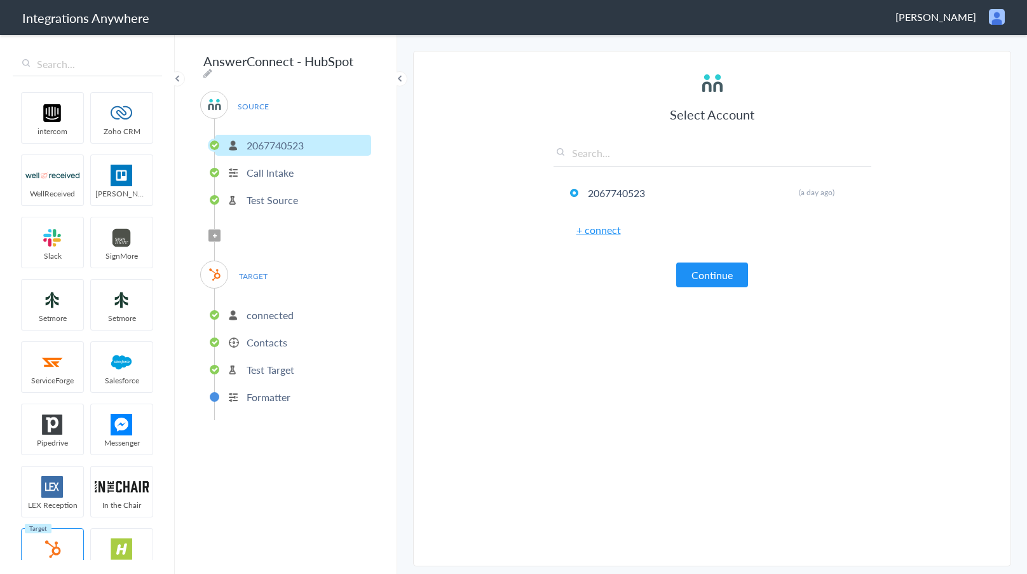
click at [274, 363] on p "Test Target" at bounding box center [271, 369] width 48 height 15
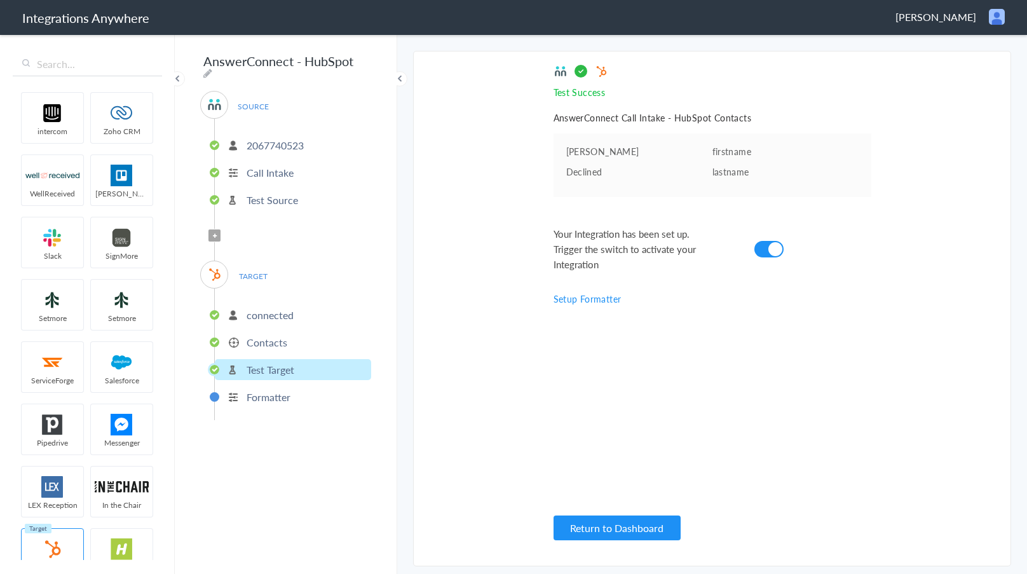
click at [263, 339] on p "Contacts" at bounding box center [267, 342] width 41 height 15
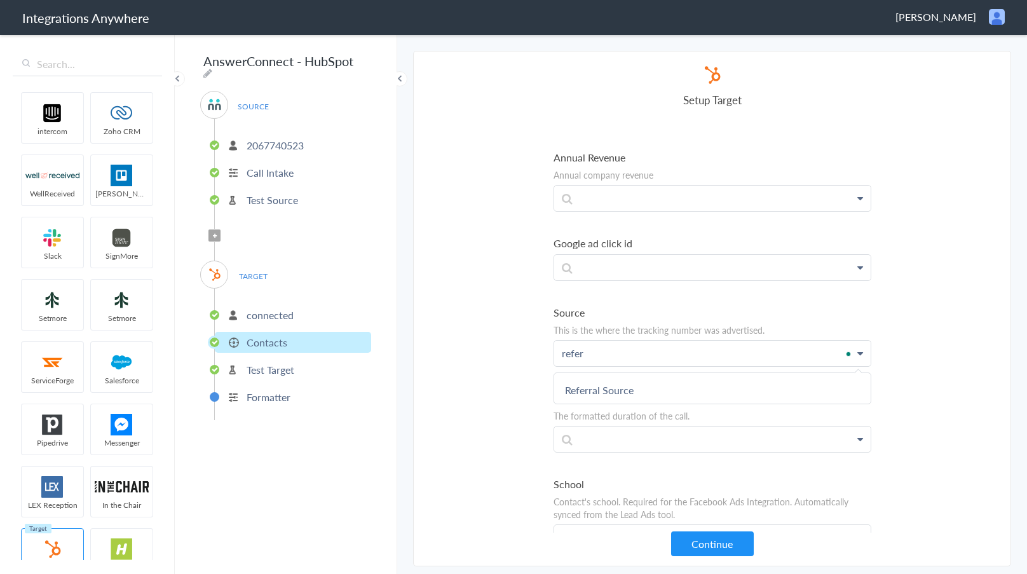
scroll to position [7538, 0]
click at [0, 0] on link "Referral Source" at bounding box center [0, 0] width 0 height 0
click at [503, 376] on section "Select Account 2067740523 Rename Delete (a day ago) + connect Continue Setup So…" at bounding box center [712, 308] width 598 height 515
click at [663, 363] on icon "To enrich screen reader interactions, please activate Accessibility in Grammarl…" at bounding box center [665, 356] width 14 height 16
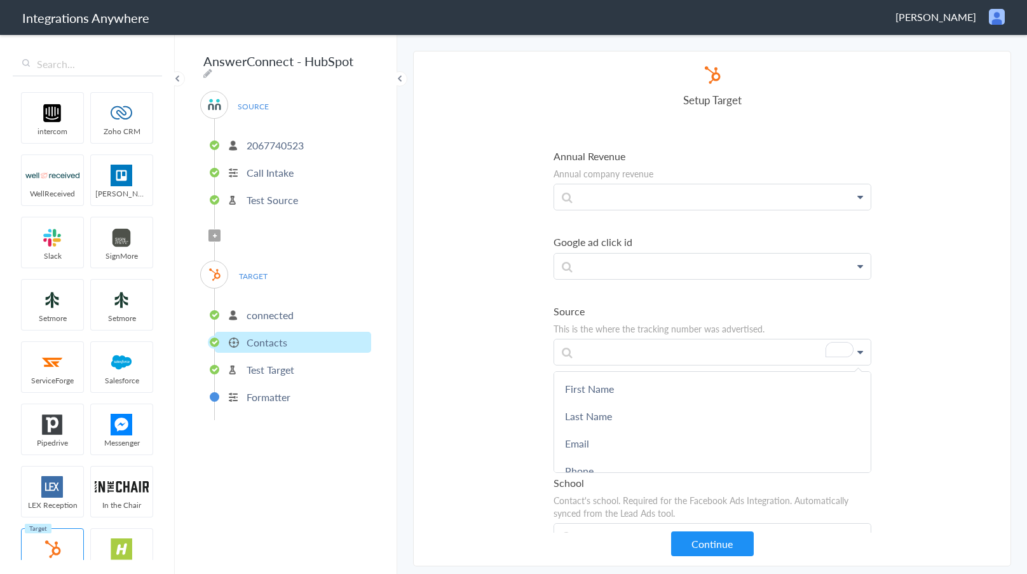
click at [490, 403] on section "Select Account 2067740523 Rename Delete (a day ago) + connect Continue Setup So…" at bounding box center [712, 308] width 598 height 515
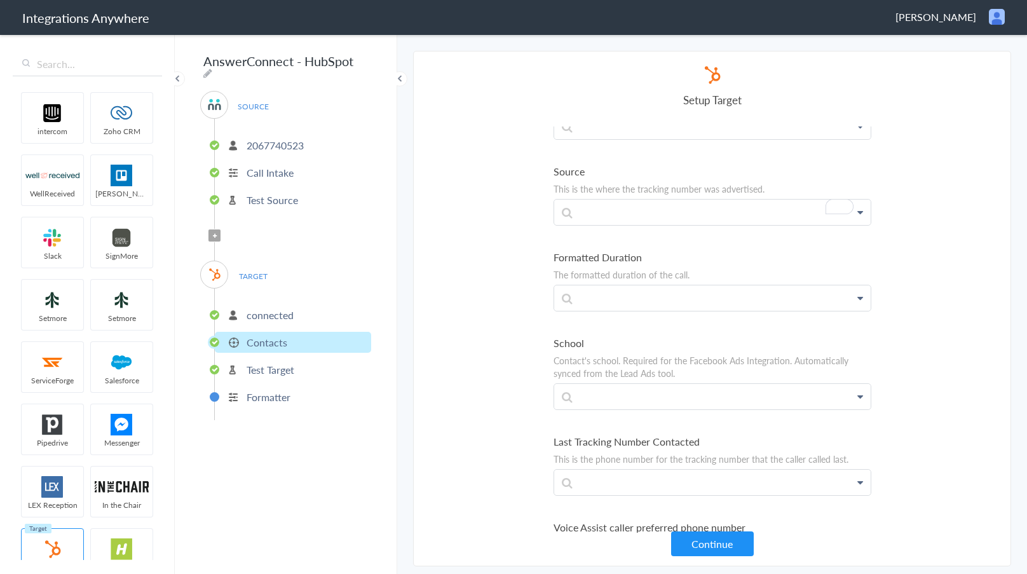
scroll to position [0, 0]
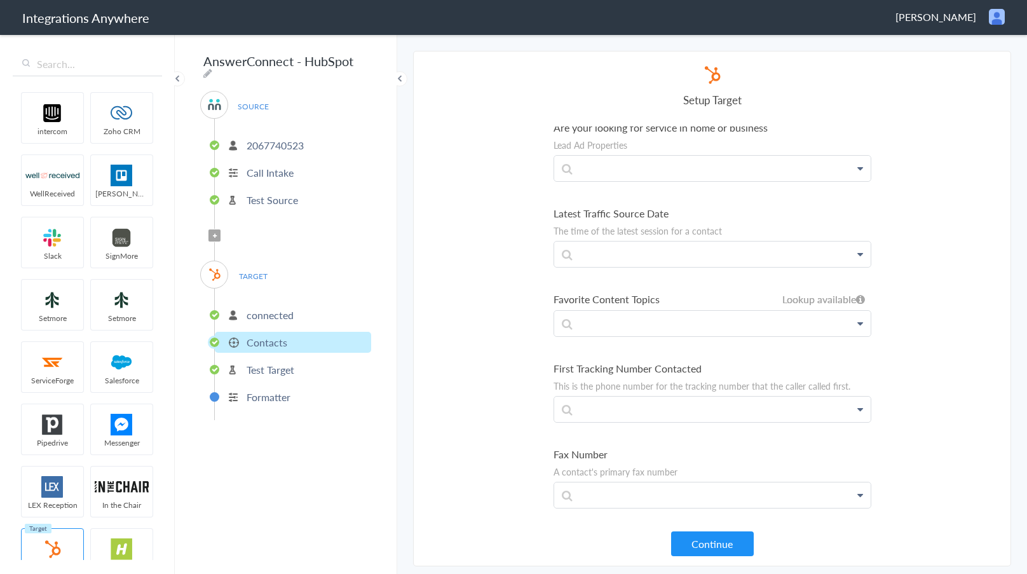
drag, startPoint x: 128, startPoint y: 297, endPoint x: 148, endPoint y: 293, distance: 20.8
click at [128, 297] on ul "intercom Zoho CRM WellReceived Trello Slack SignMore Setmore Setmore ServiceFor…" at bounding box center [87, 323] width 149 height 473
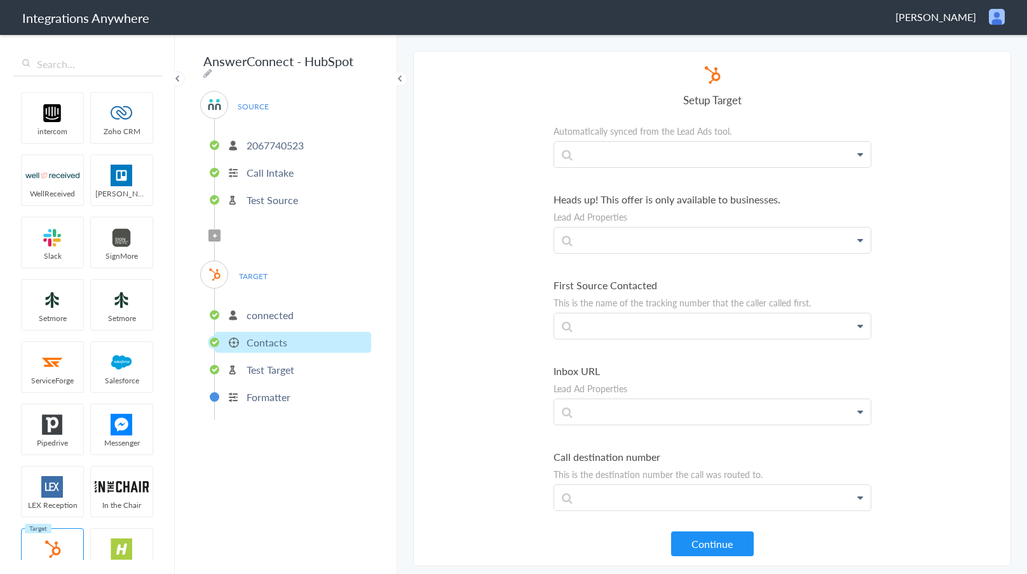
scroll to position [8276, 0]
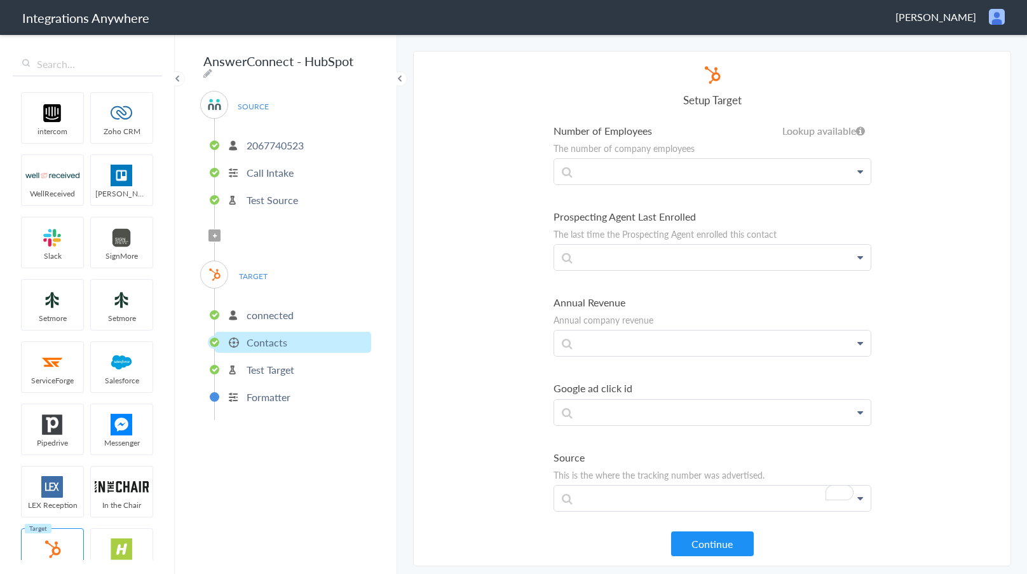
drag, startPoint x: 674, startPoint y: 449, endPoint x: 670, endPoint y: 464, distance: 15.9
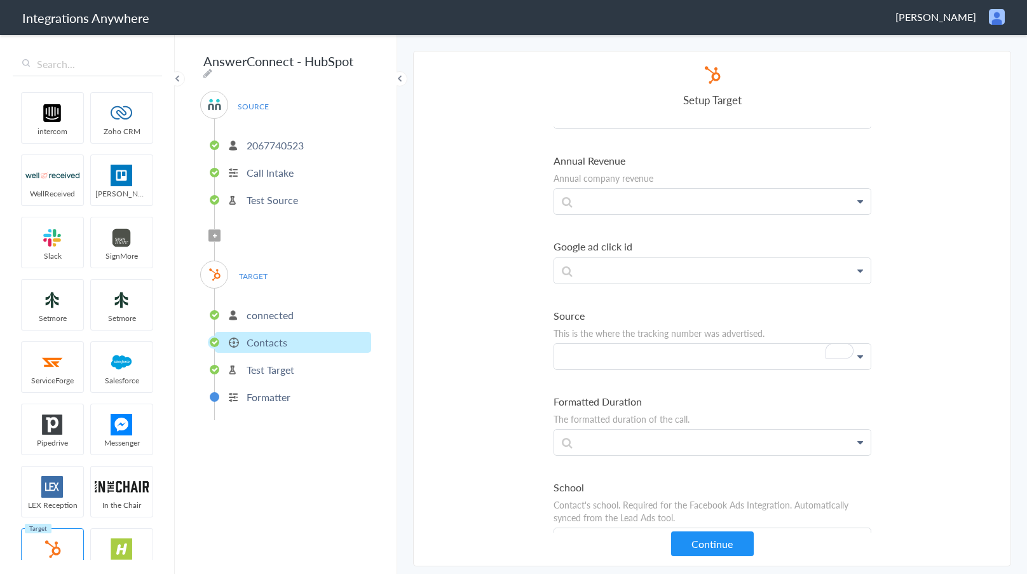
click at [625, 360] on p "To enrich screen reader interactions, please activate Accessibility in Grammarl…" at bounding box center [712, 356] width 316 height 25
click at [0, 0] on link "Referral Source" at bounding box center [0, 0] width 0 height 0
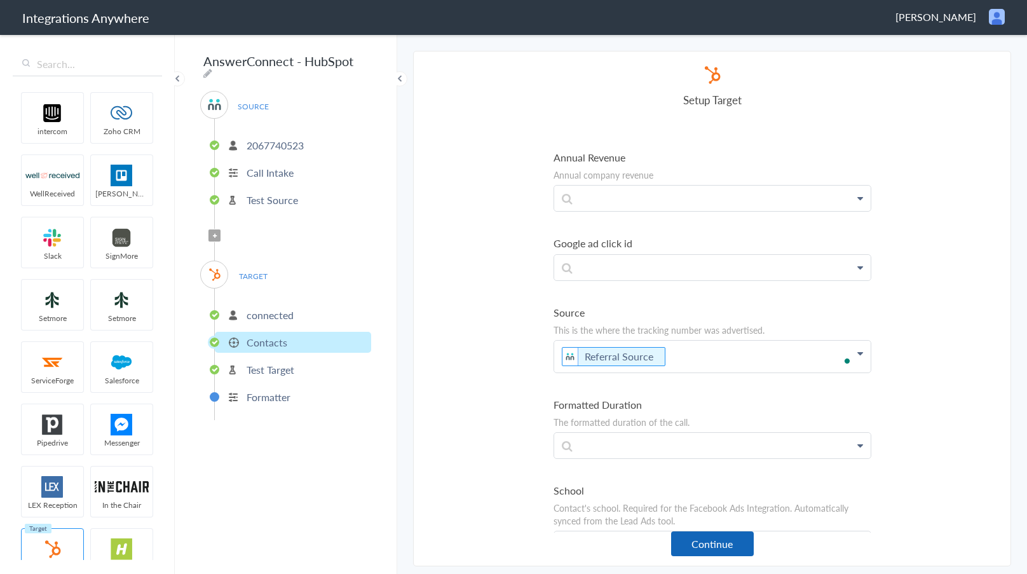
click at [713, 547] on button "Continue" at bounding box center [712, 543] width 83 height 25
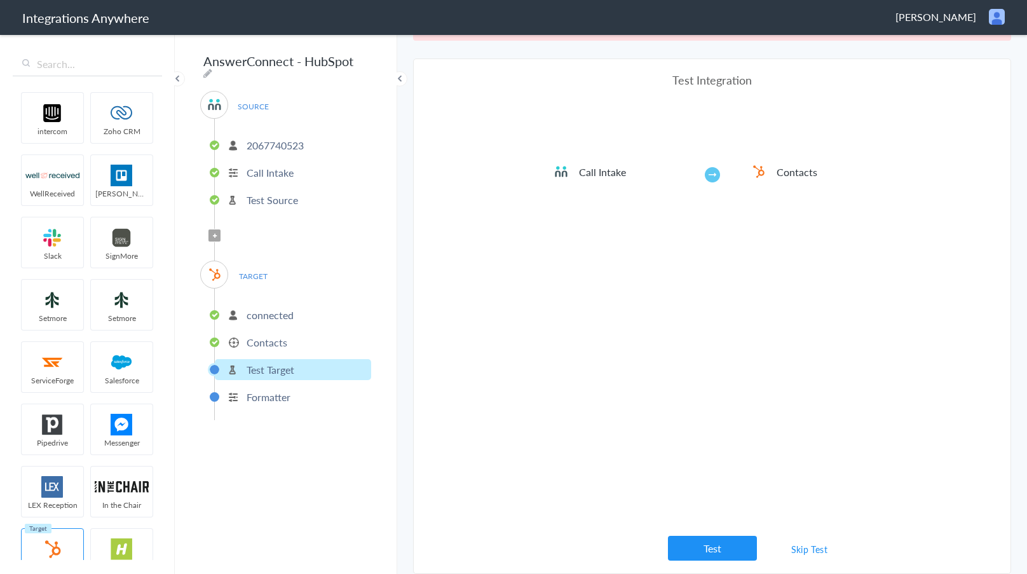
click at [714, 532] on div "Test Integration Call Intake Contacts View test data Your Integration has been …" at bounding box center [712, 316] width 318 height 489
click at [720, 548] on button "Test" at bounding box center [712, 548] width 89 height 25
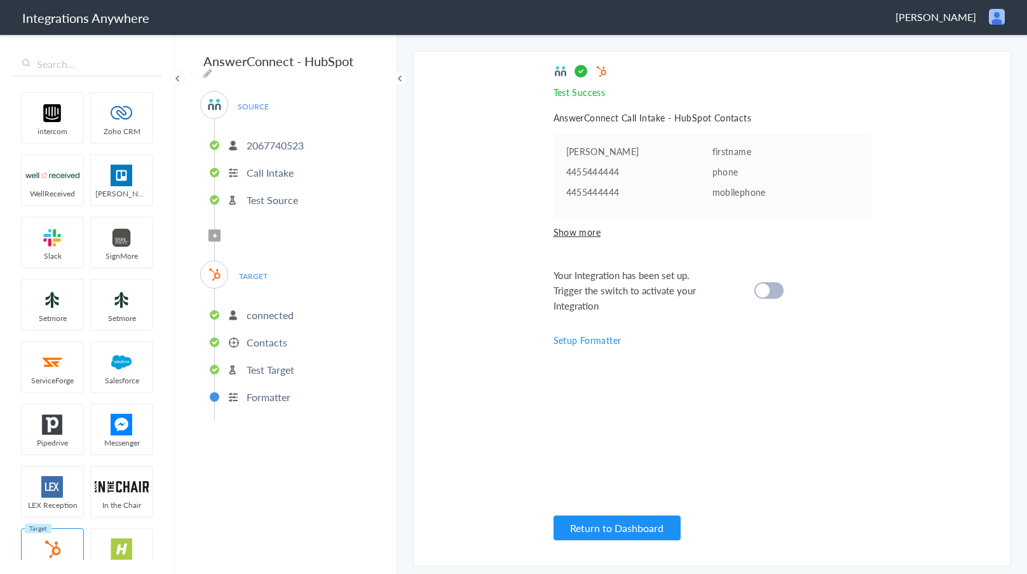
click at [763, 289] on cite at bounding box center [763, 290] width 14 height 14
